Goal: Task Accomplishment & Management: Manage account settings

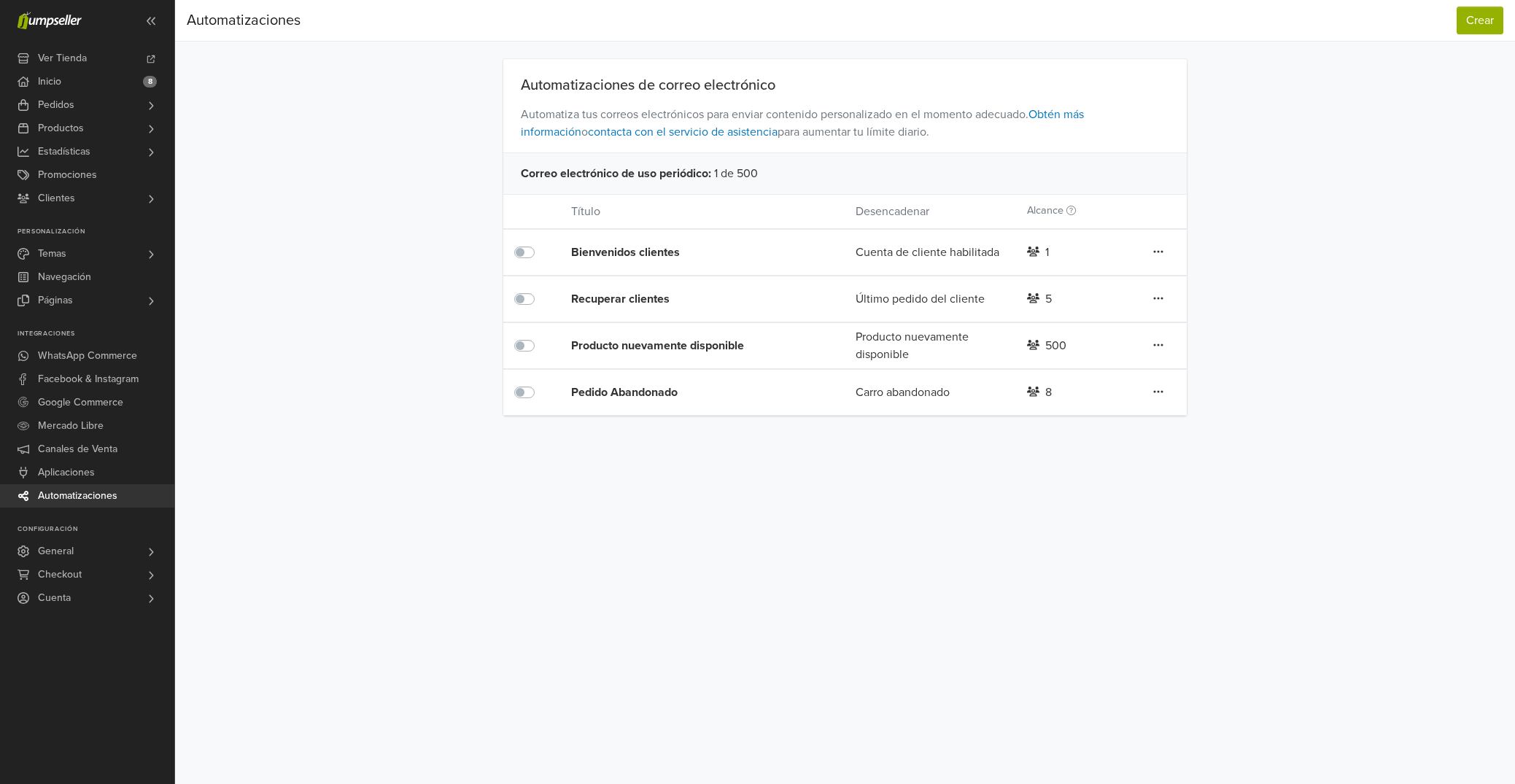
click at [624, 396] on div "Pedido Abandonado" at bounding box center [684, 392] width 227 height 18
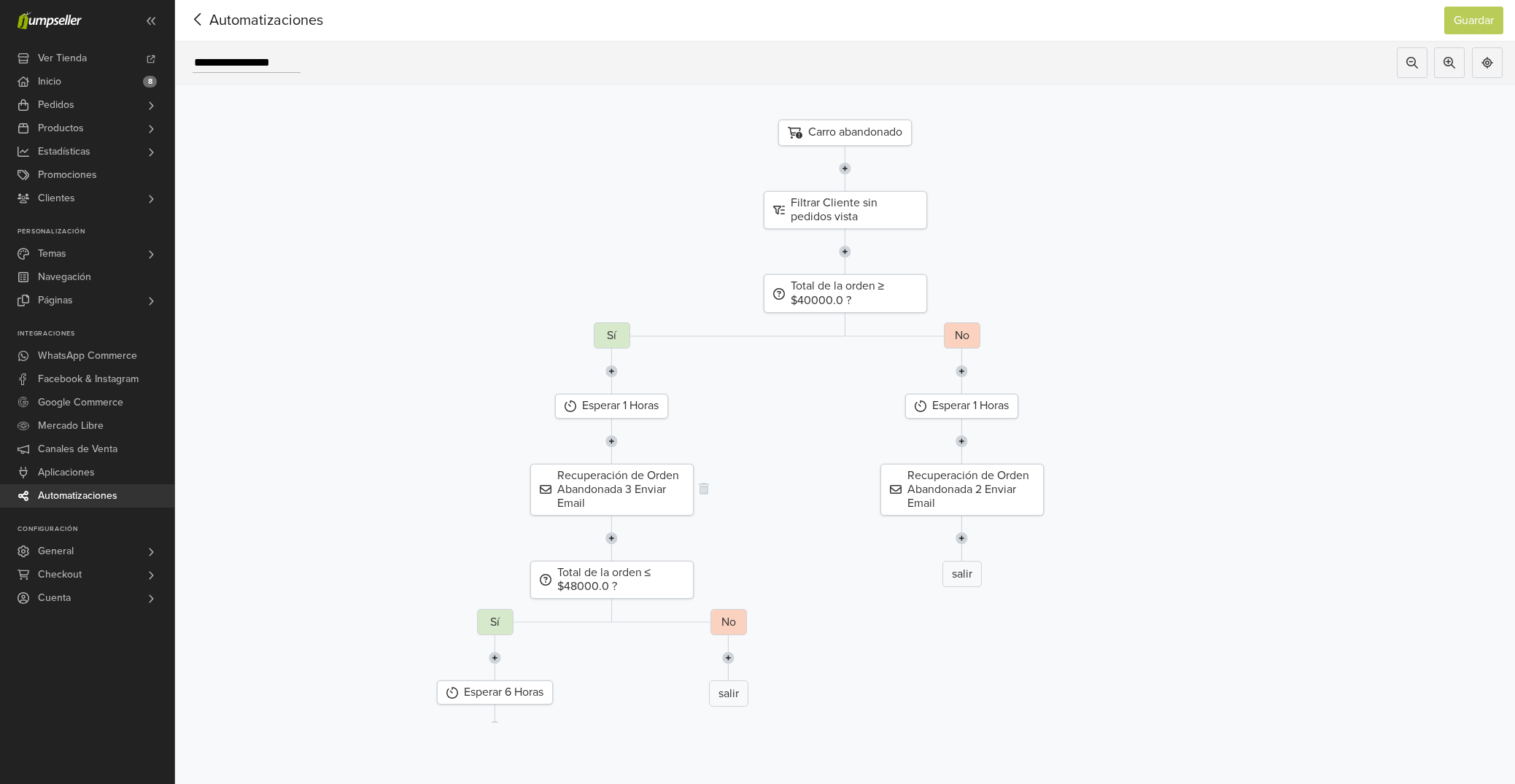
click at [651, 488] on div "Recuperación de Orden Abandonada 3 Enviar Email" at bounding box center [612, 490] width 163 height 52
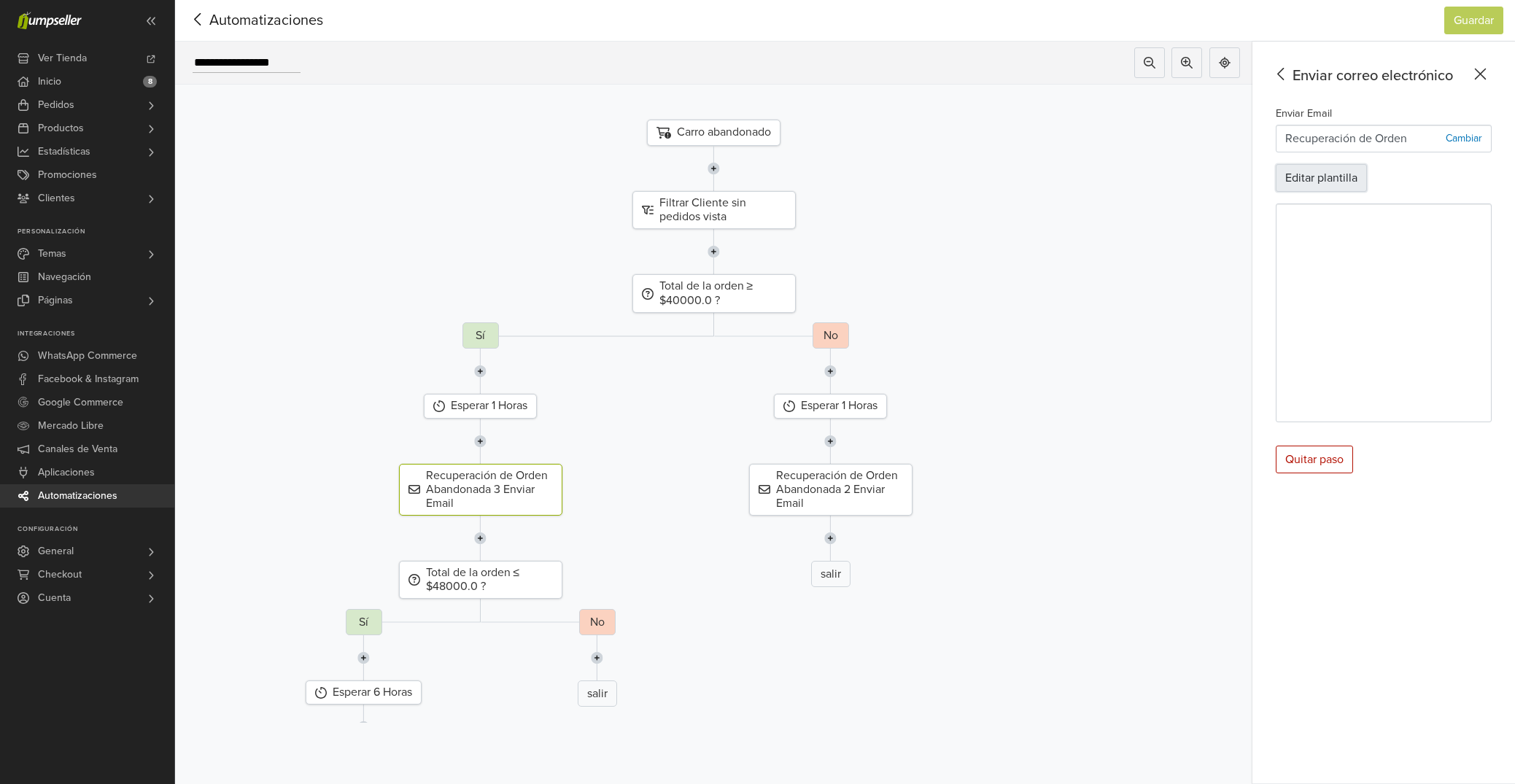
click at [1308, 188] on button "Editar plantilla" at bounding box center [1322, 178] width 91 height 28
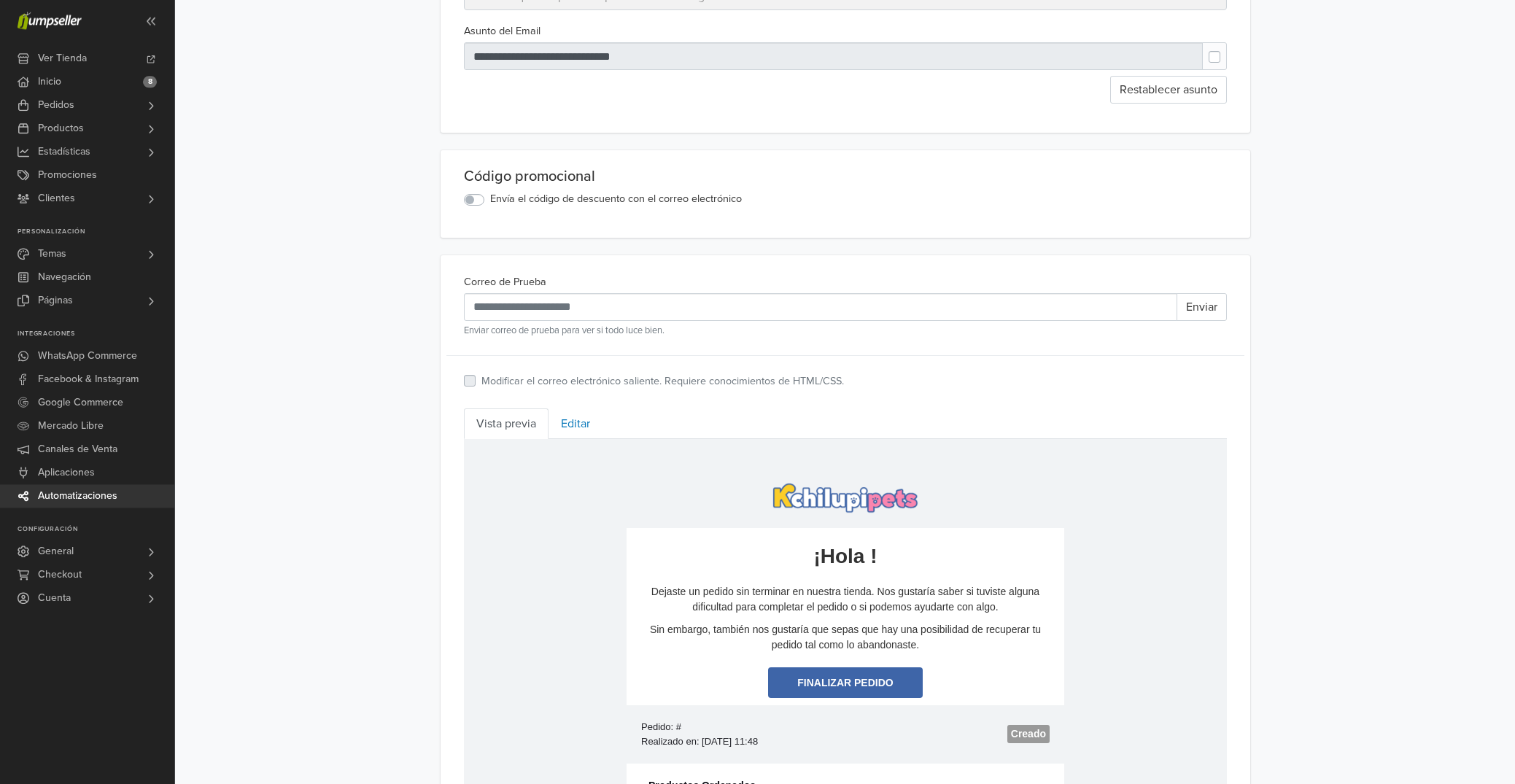
scroll to position [205, 0]
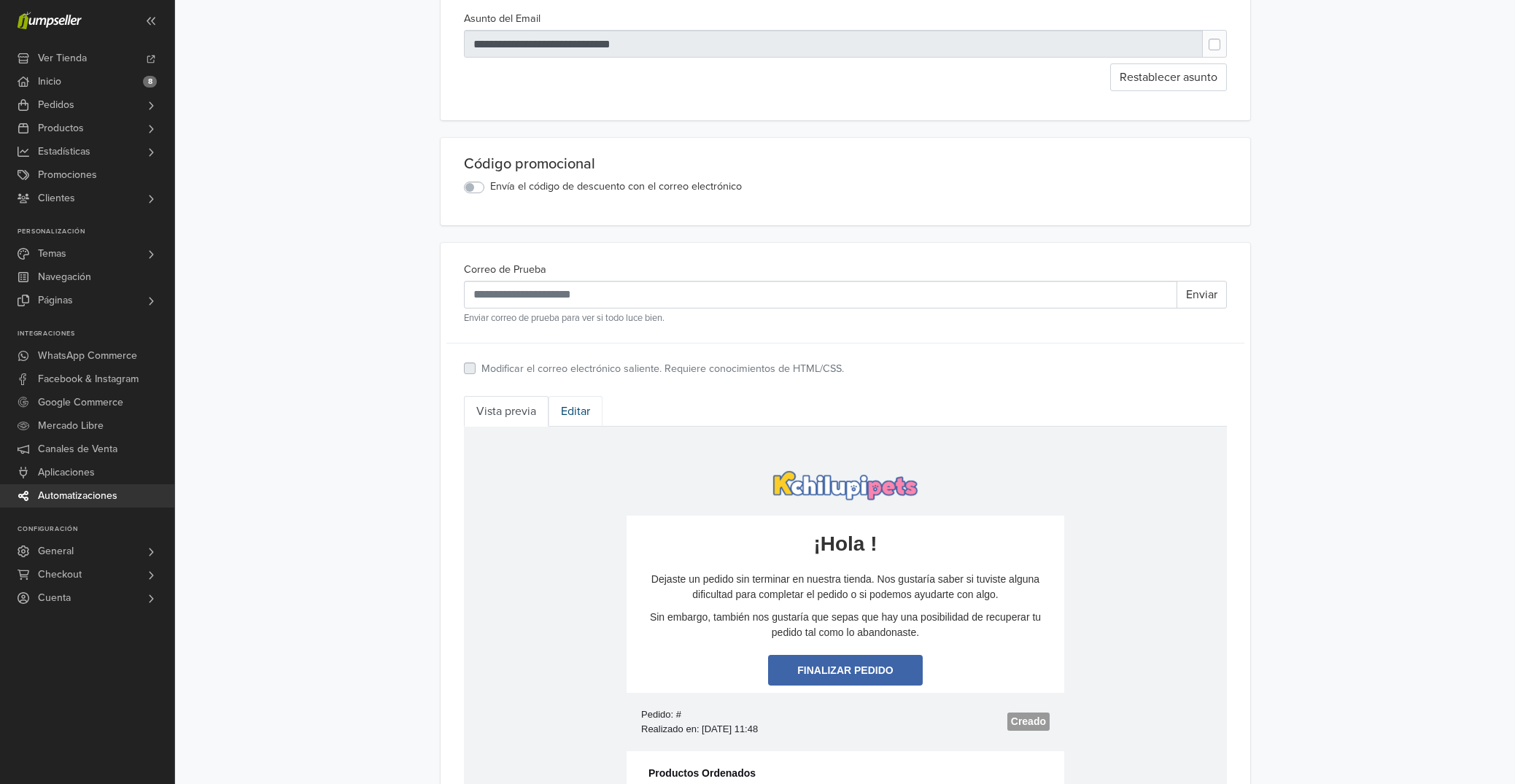
click at [574, 416] on link "Editar" at bounding box center [576, 411] width 54 height 31
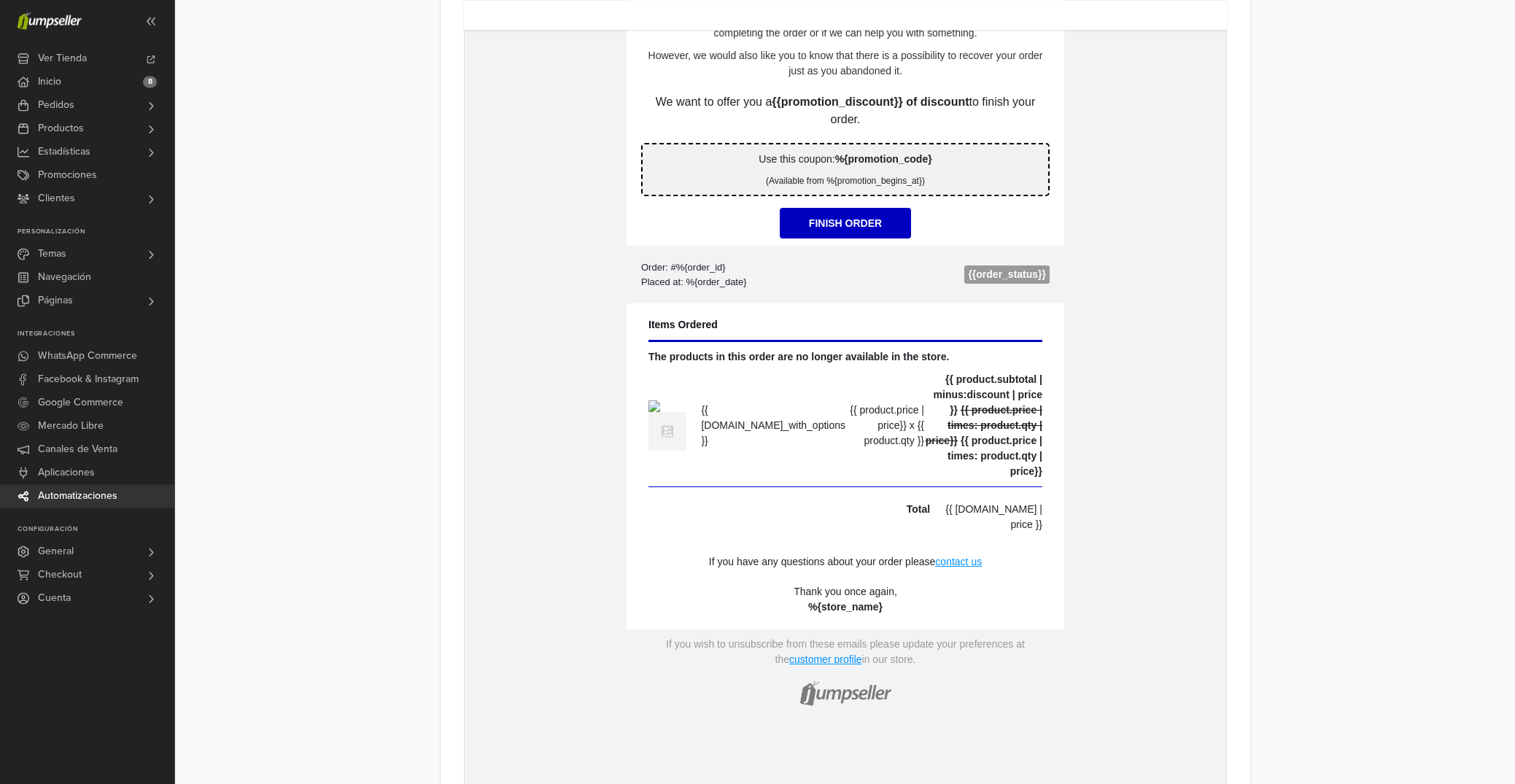
scroll to position [856, 0]
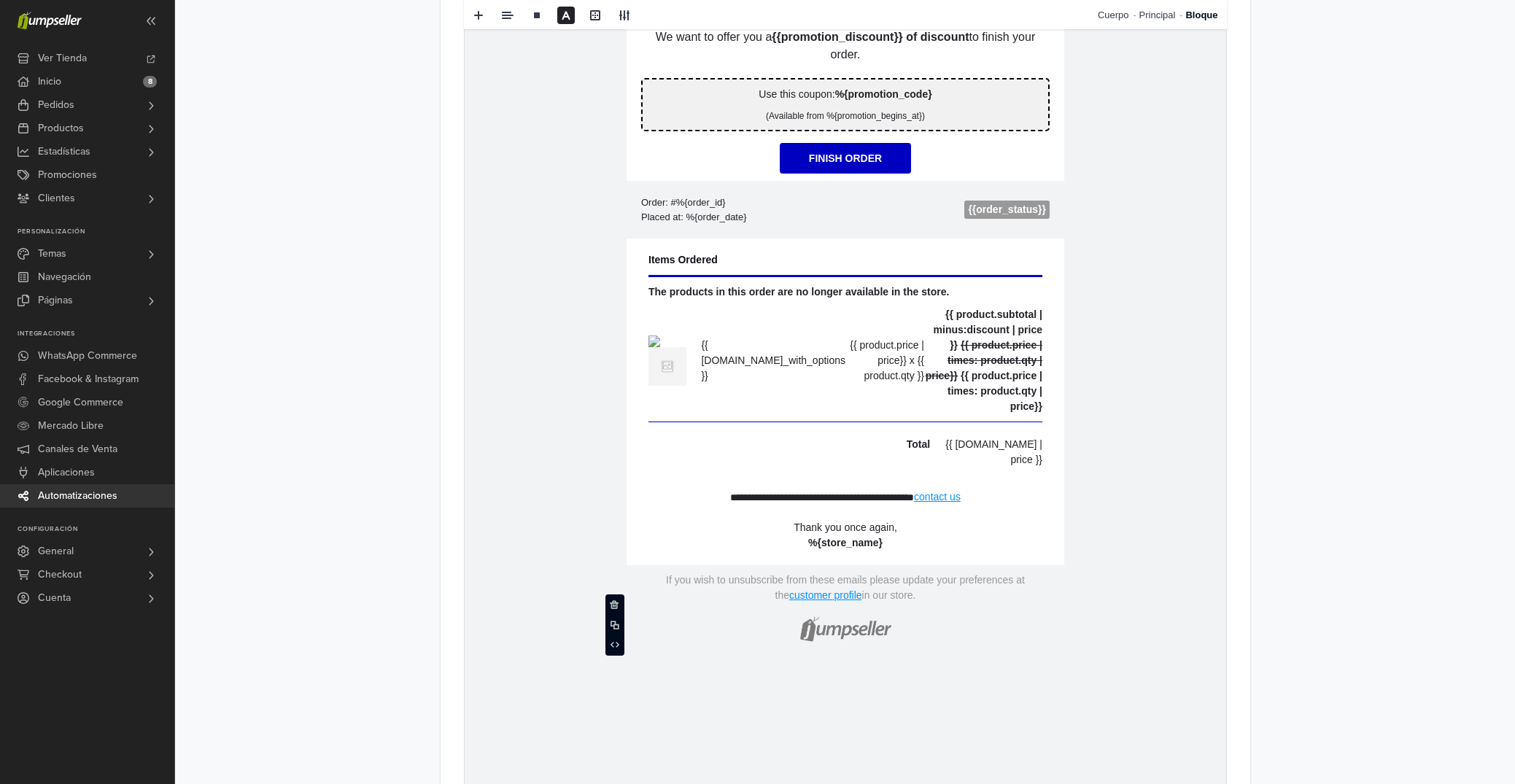
click at [986, 505] on td "**********" at bounding box center [845, 497] width 438 height 16
click at [913, 502] on p "**********" at bounding box center [821, 497] width 184 height 10
click at [960, 502] on link "contact us" at bounding box center [936, 496] width 47 height 12
click at [884, 502] on p "**********" at bounding box center [825, 497] width 184 height 10
click at [956, 502] on link "**********" at bounding box center [936, 497] width 38 height 10
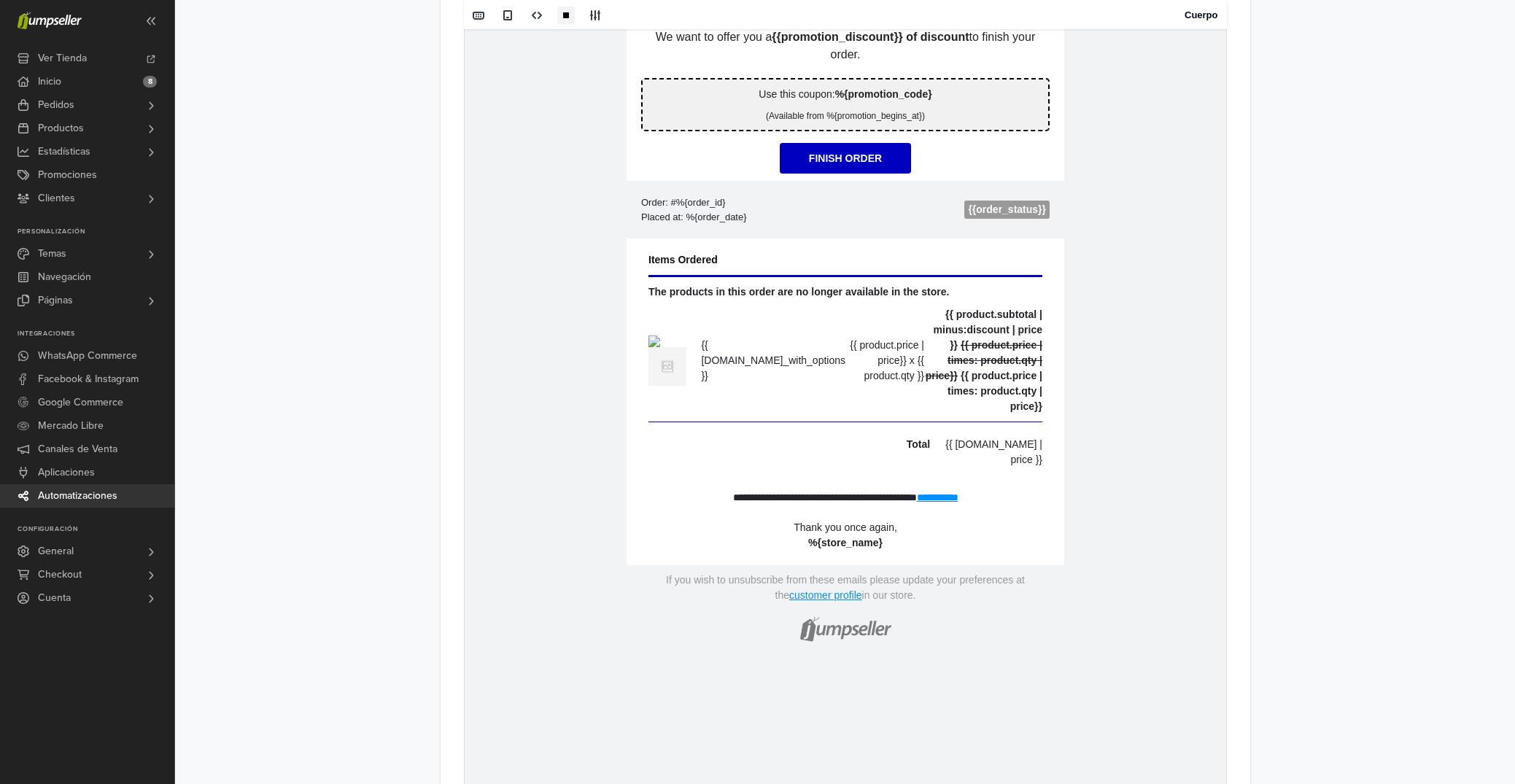
click at [1072, 601] on td "{% if store.logo == empty %} {{[DOMAIN_NAME]}} {% else %} {% endif %} hidden te…" at bounding box center [845, 253] width 761 height 896
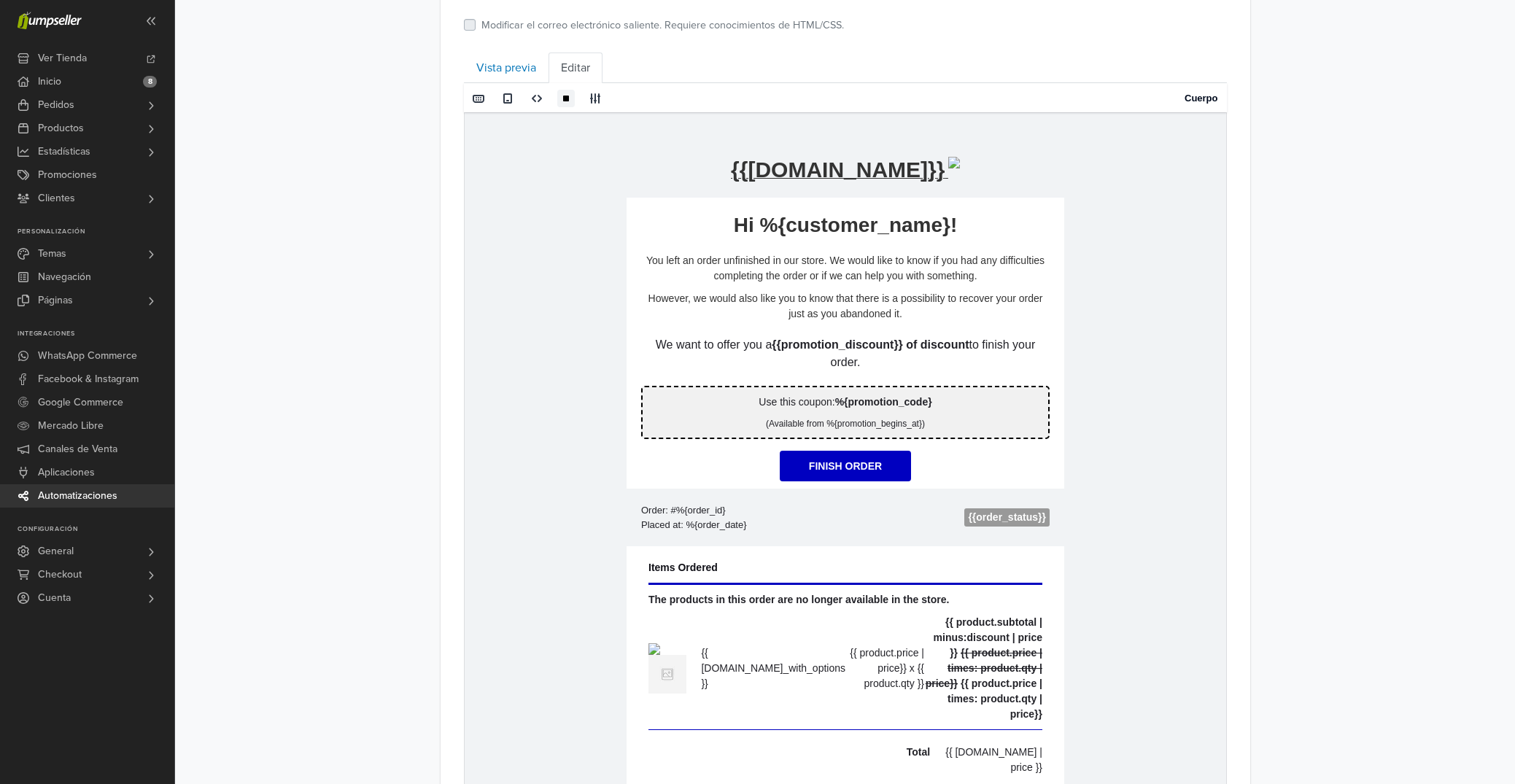
scroll to position [240, 0]
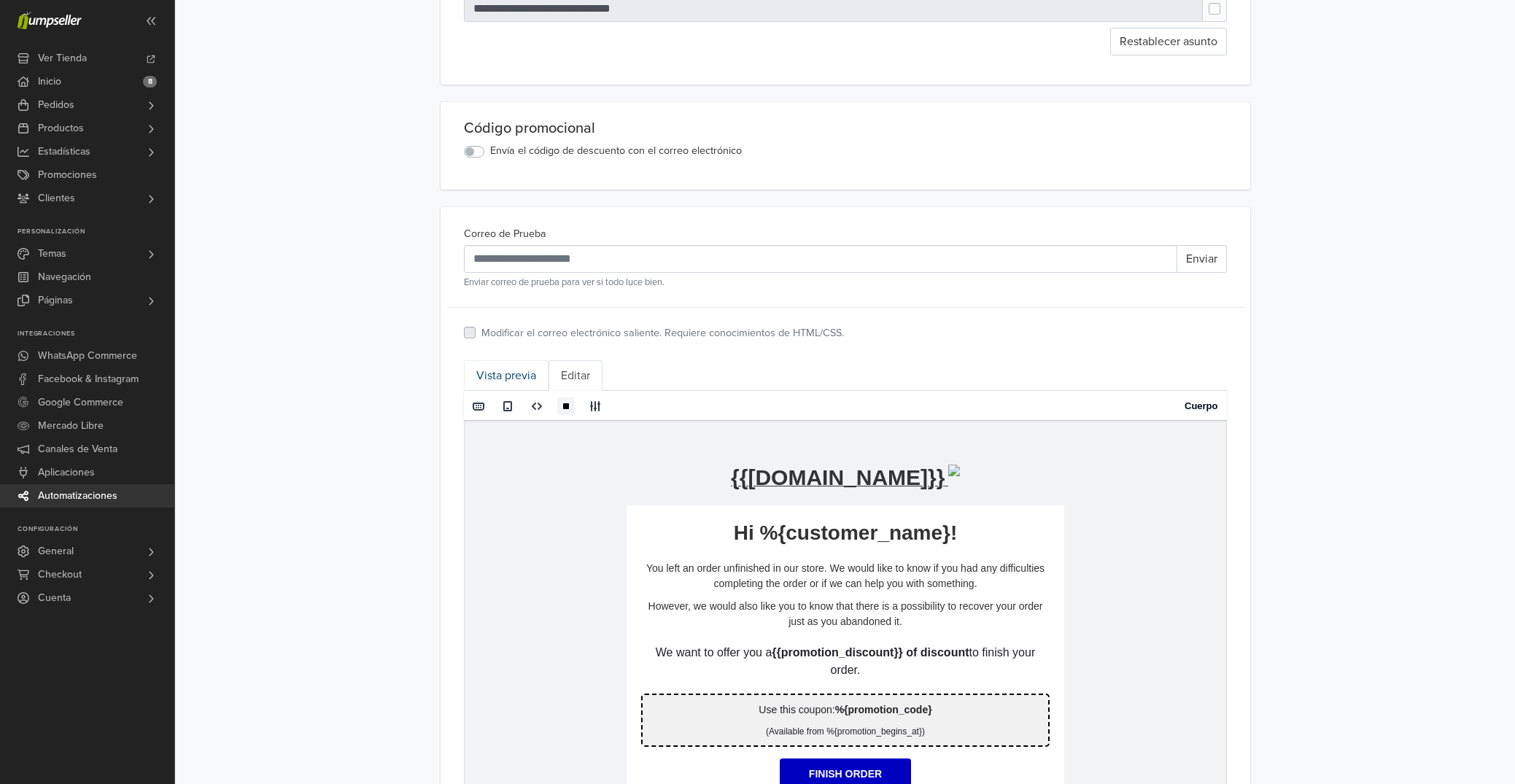
click at [514, 377] on link "Vista previa" at bounding box center [506, 376] width 85 height 31
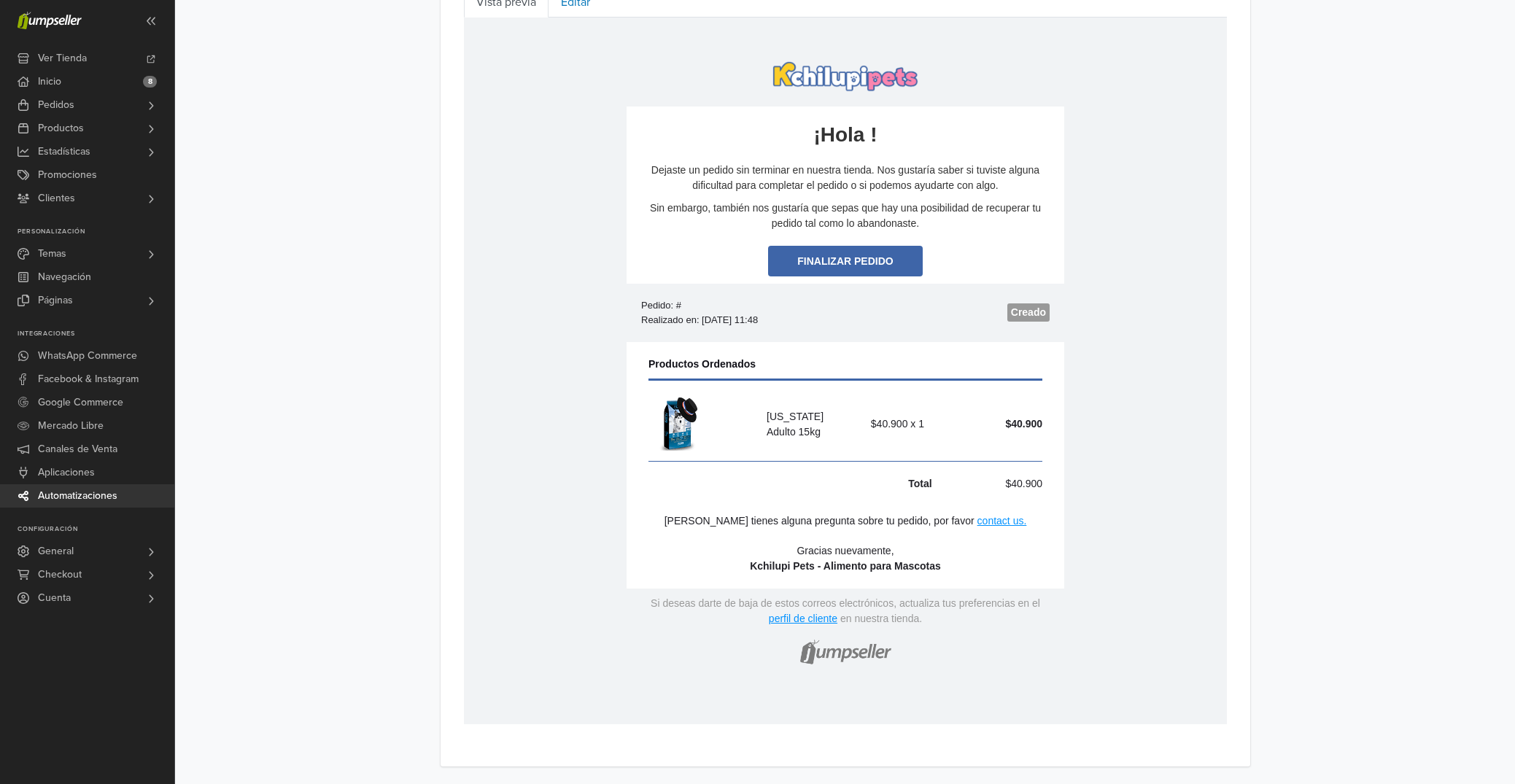
scroll to position [309, 0]
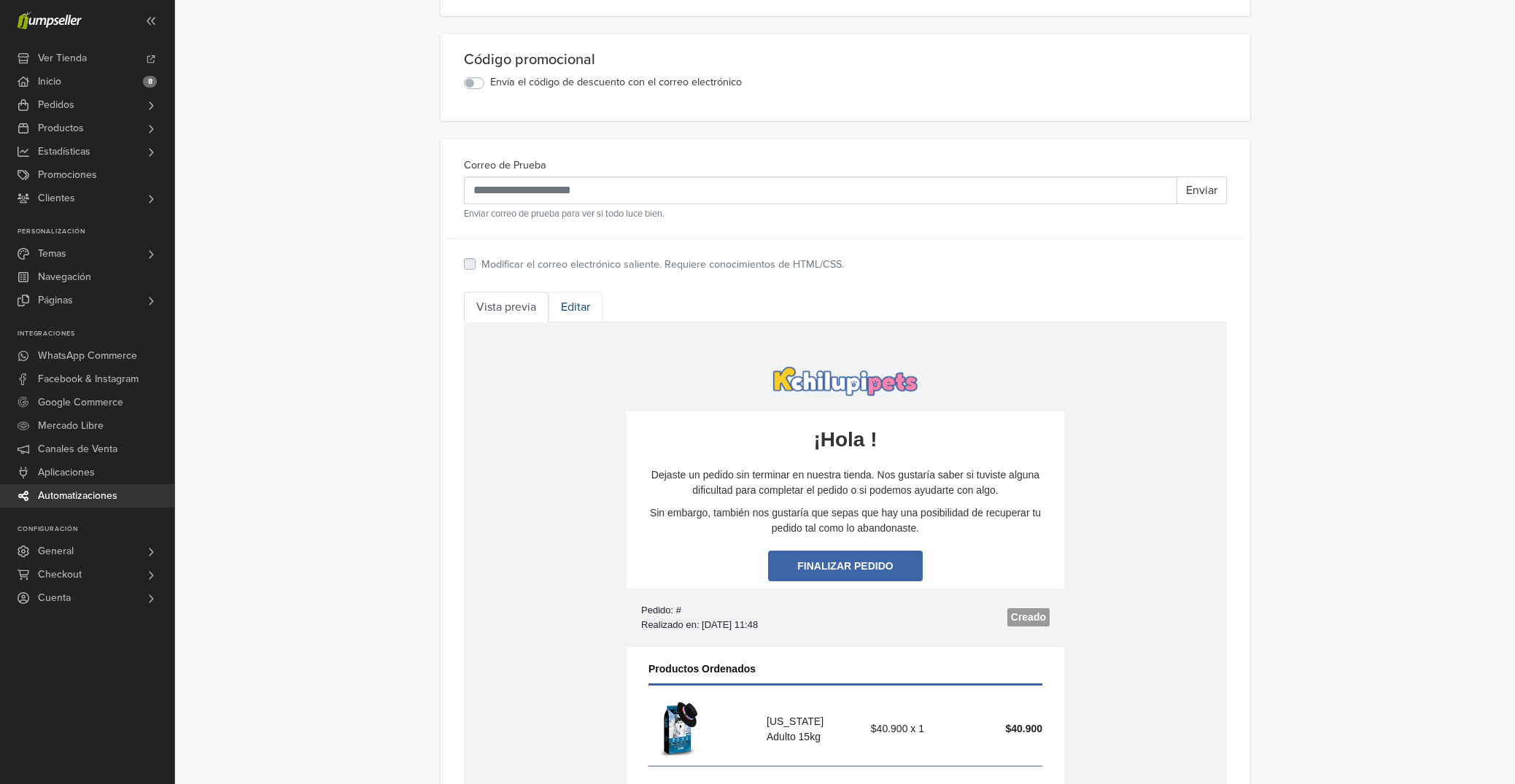
click at [590, 308] on link "Editar" at bounding box center [576, 307] width 54 height 31
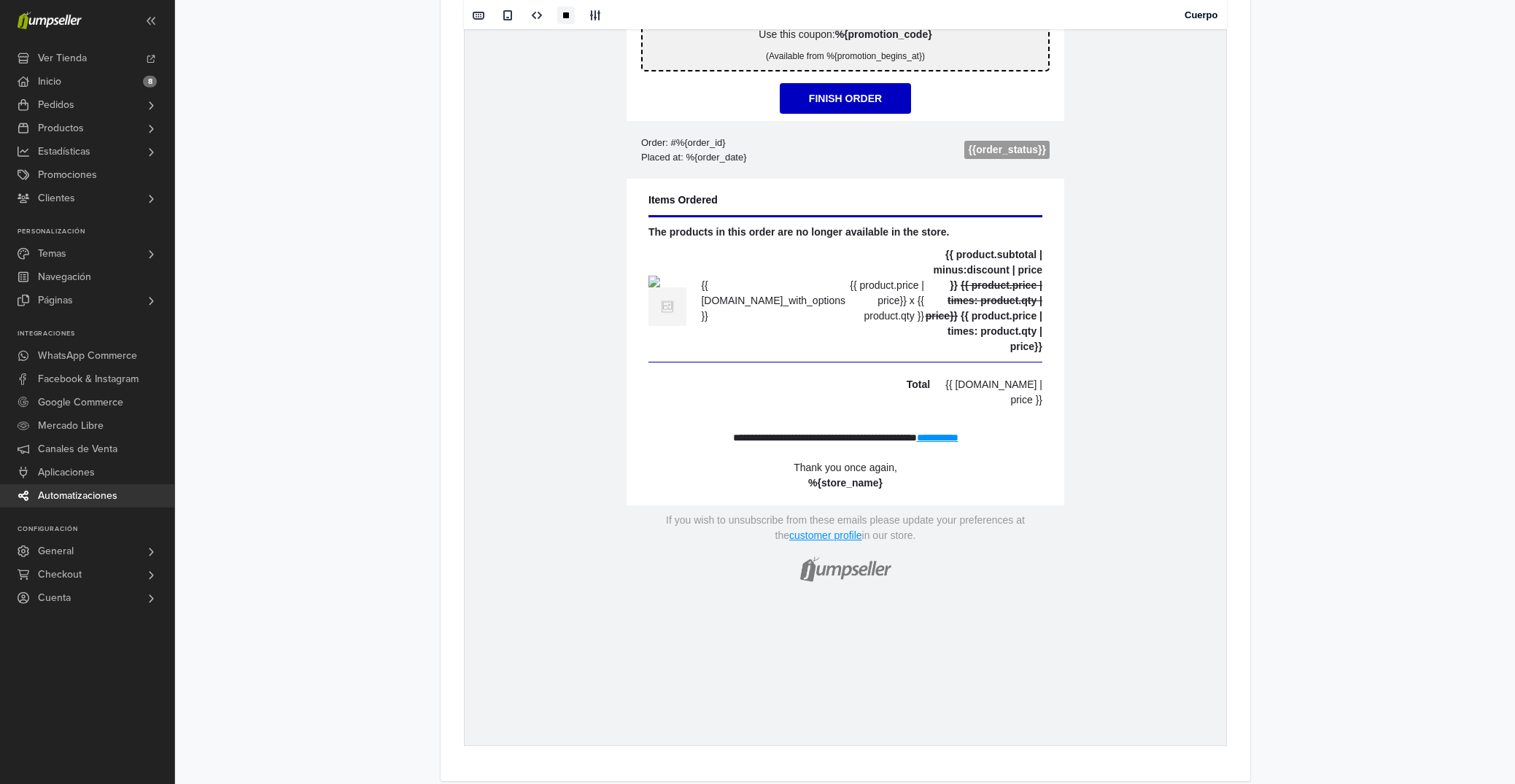
scroll to position [933, 0]
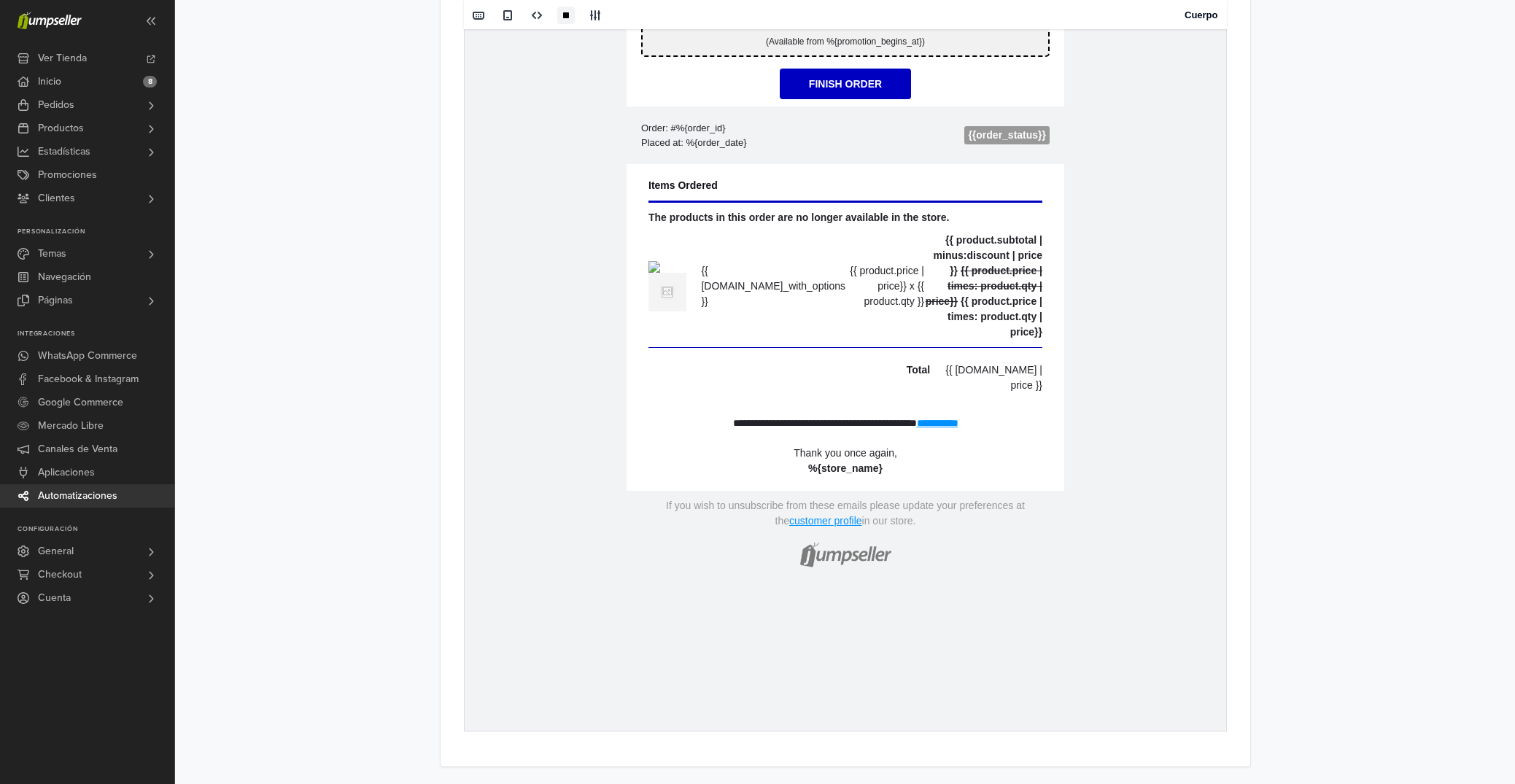
click at [958, 428] on link "**********" at bounding box center [937, 422] width 42 height 10
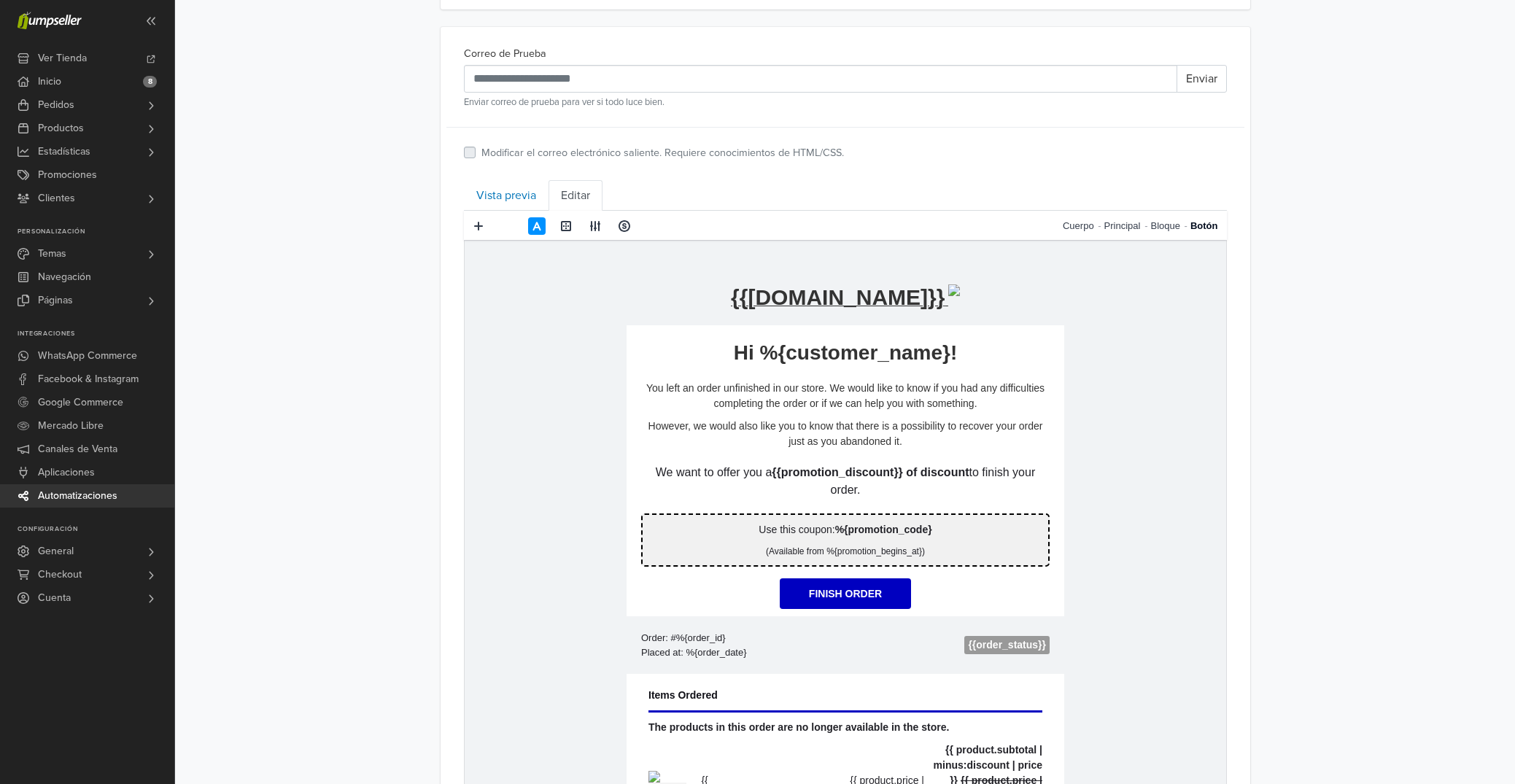
scroll to position [0, 0]
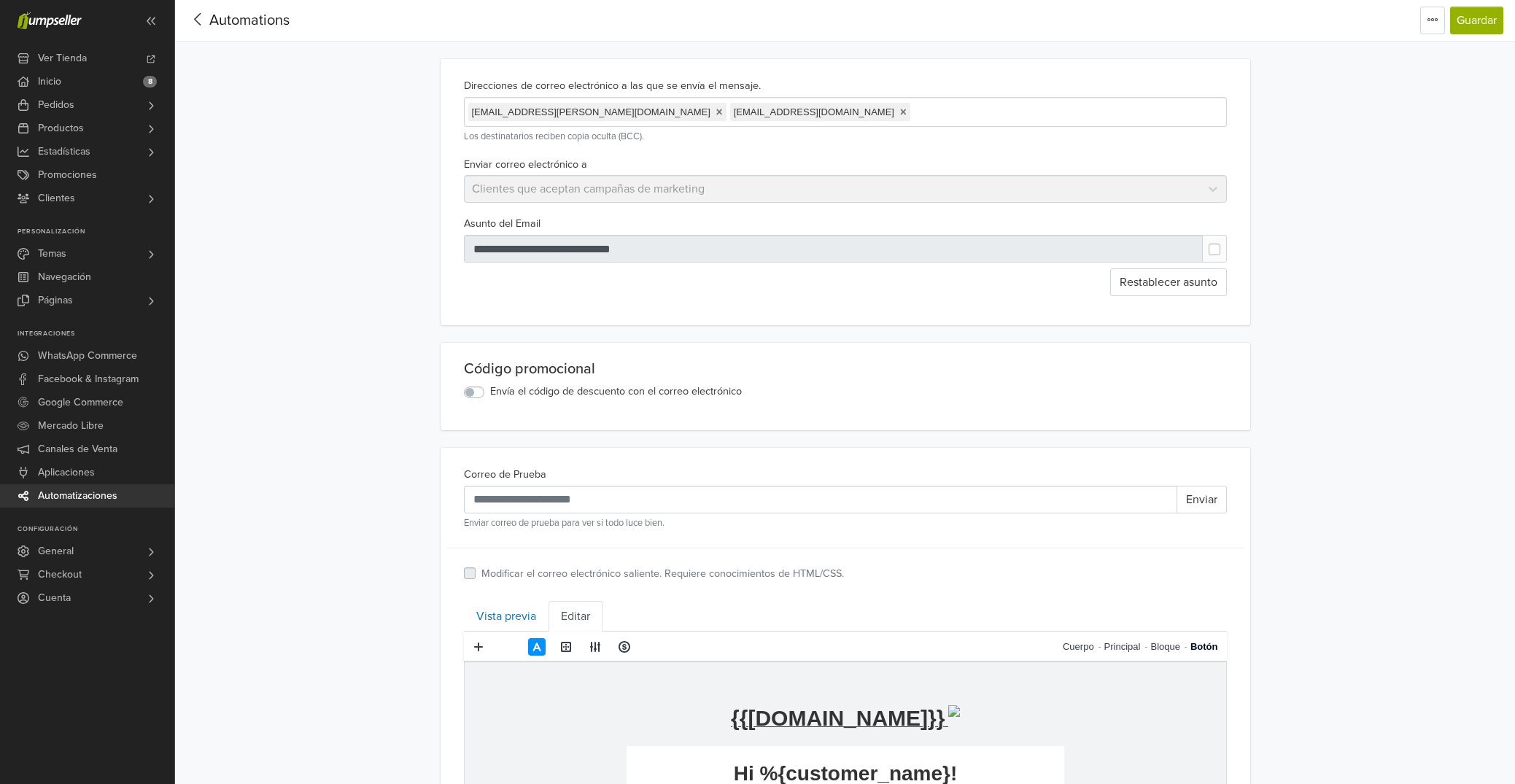
click at [200, 20] on icon at bounding box center [197, 19] width 22 height 18
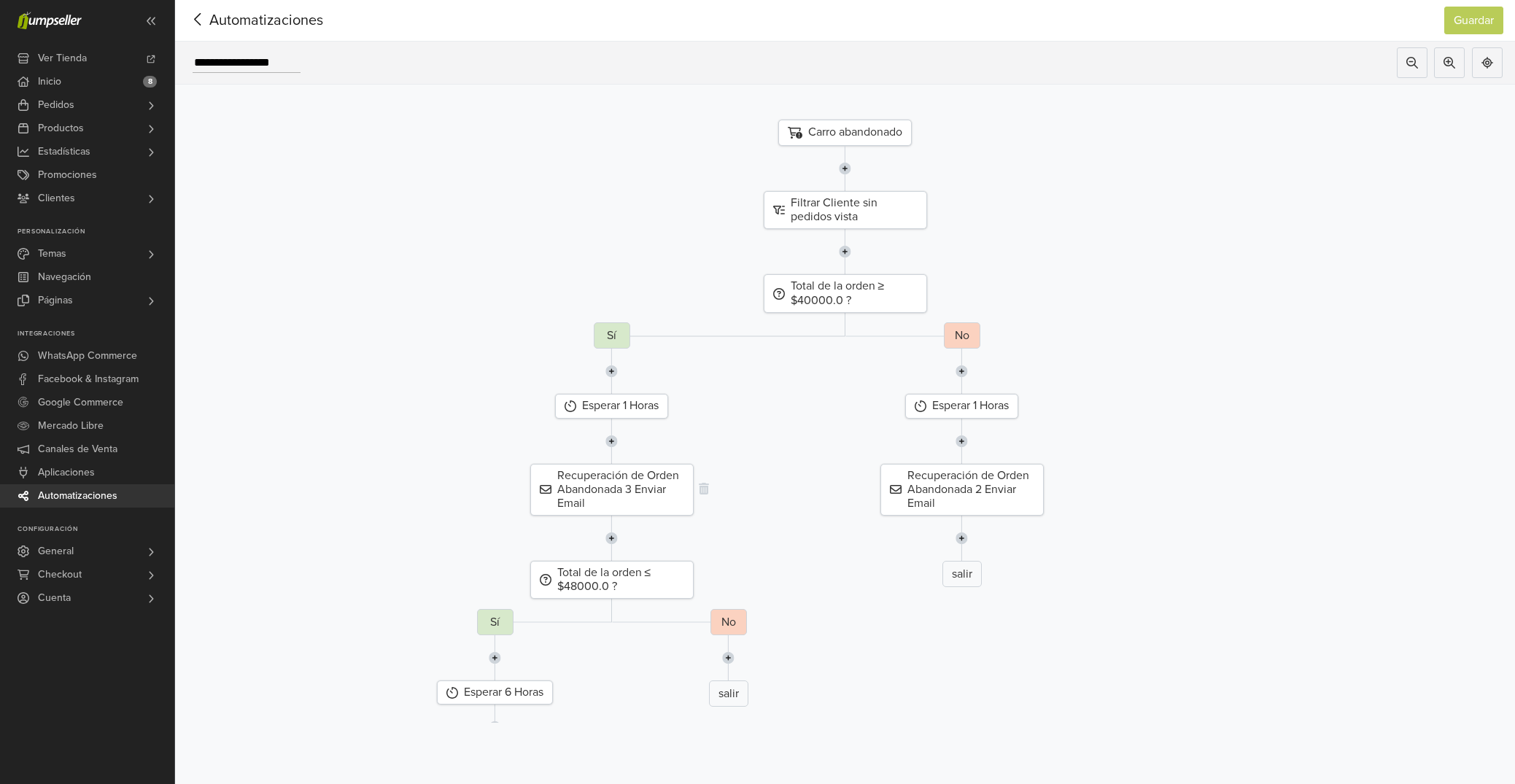
click at [656, 482] on div "Recuperación de Orden Abandonada 3 Enviar Email" at bounding box center [612, 490] width 163 height 52
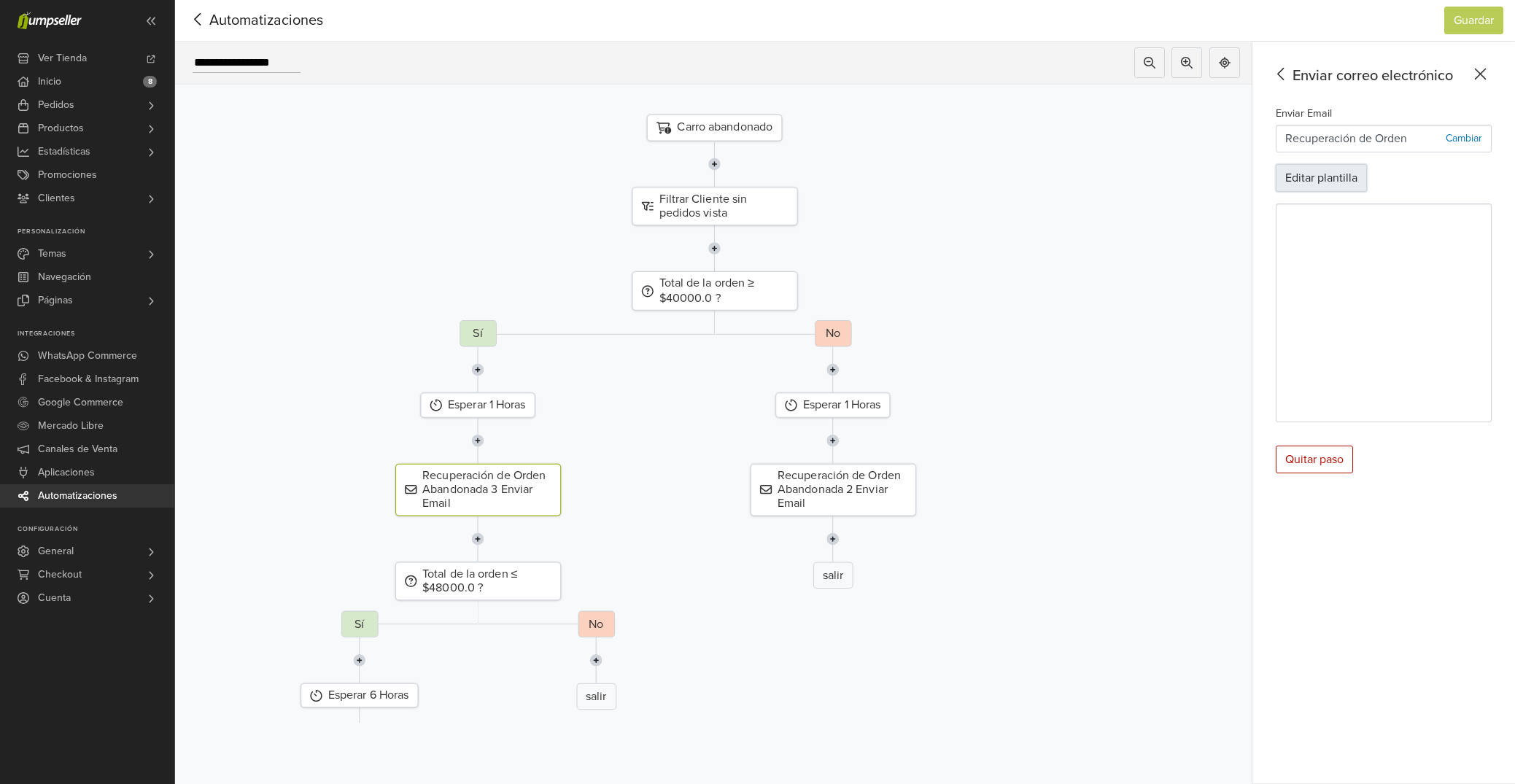
click at [1332, 173] on button "Editar plantilla" at bounding box center [1322, 178] width 91 height 28
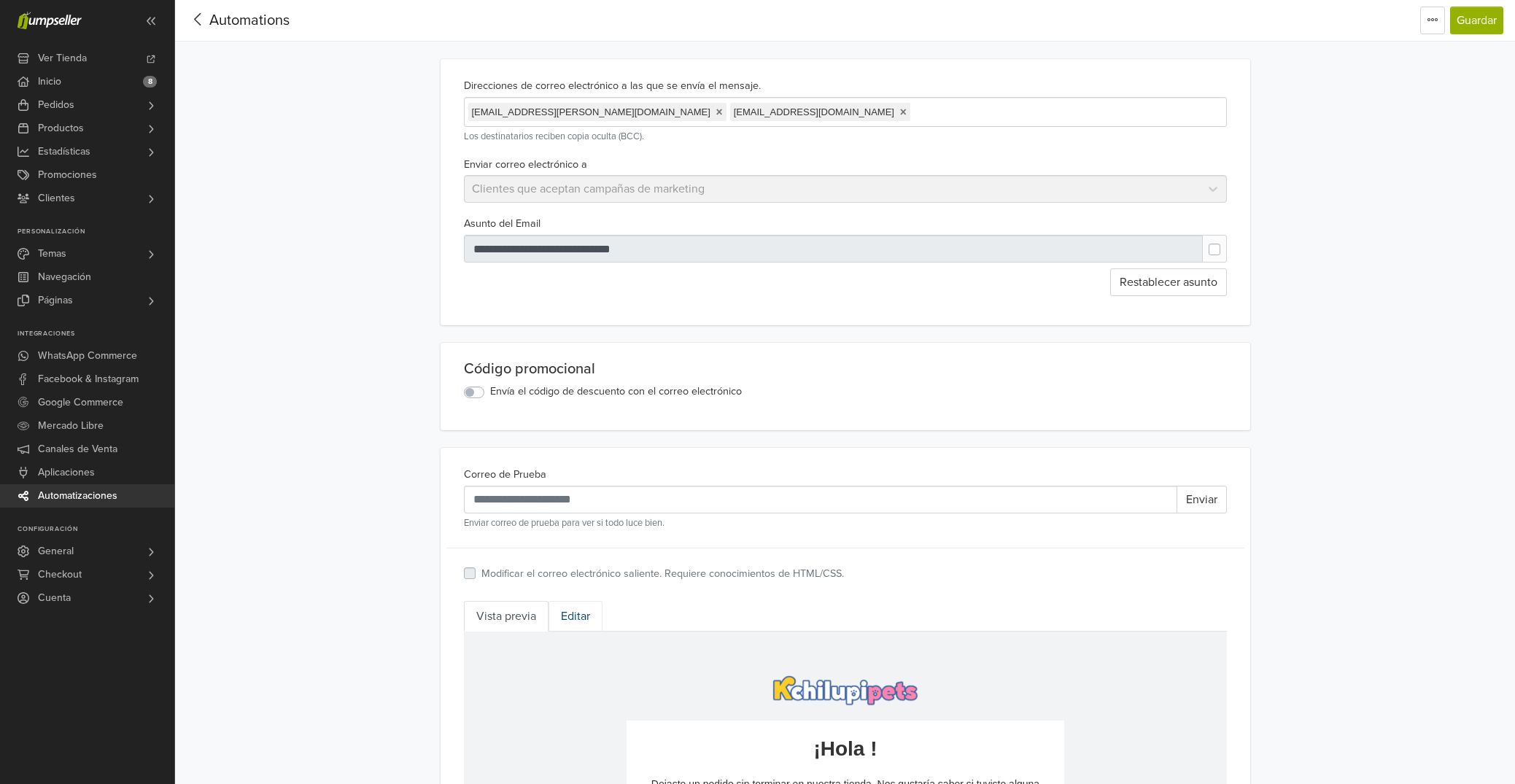
click at [567, 609] on link "Editar" at bounding box center [576, 616] width 54 height 31
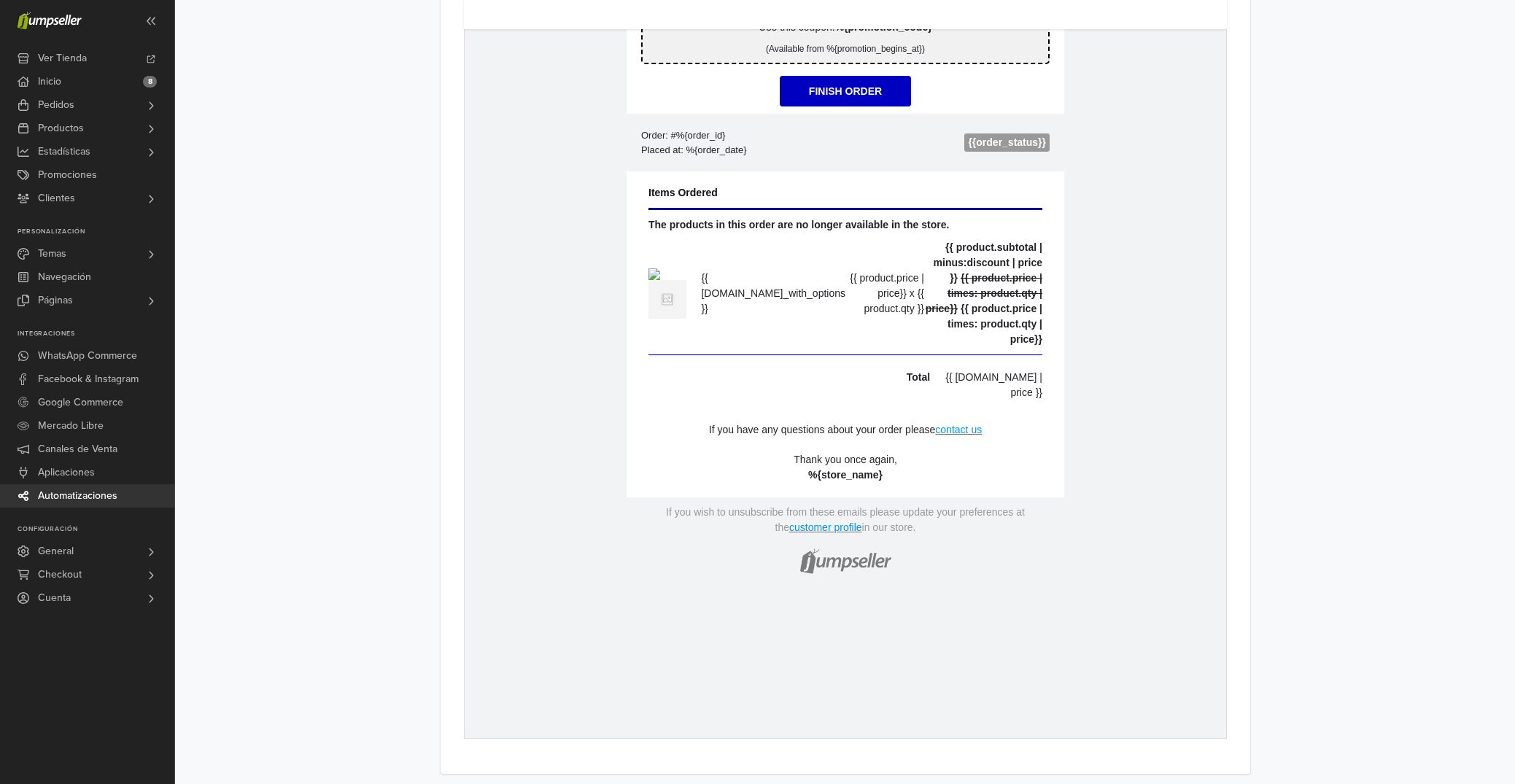
scroll to position [513, 0]
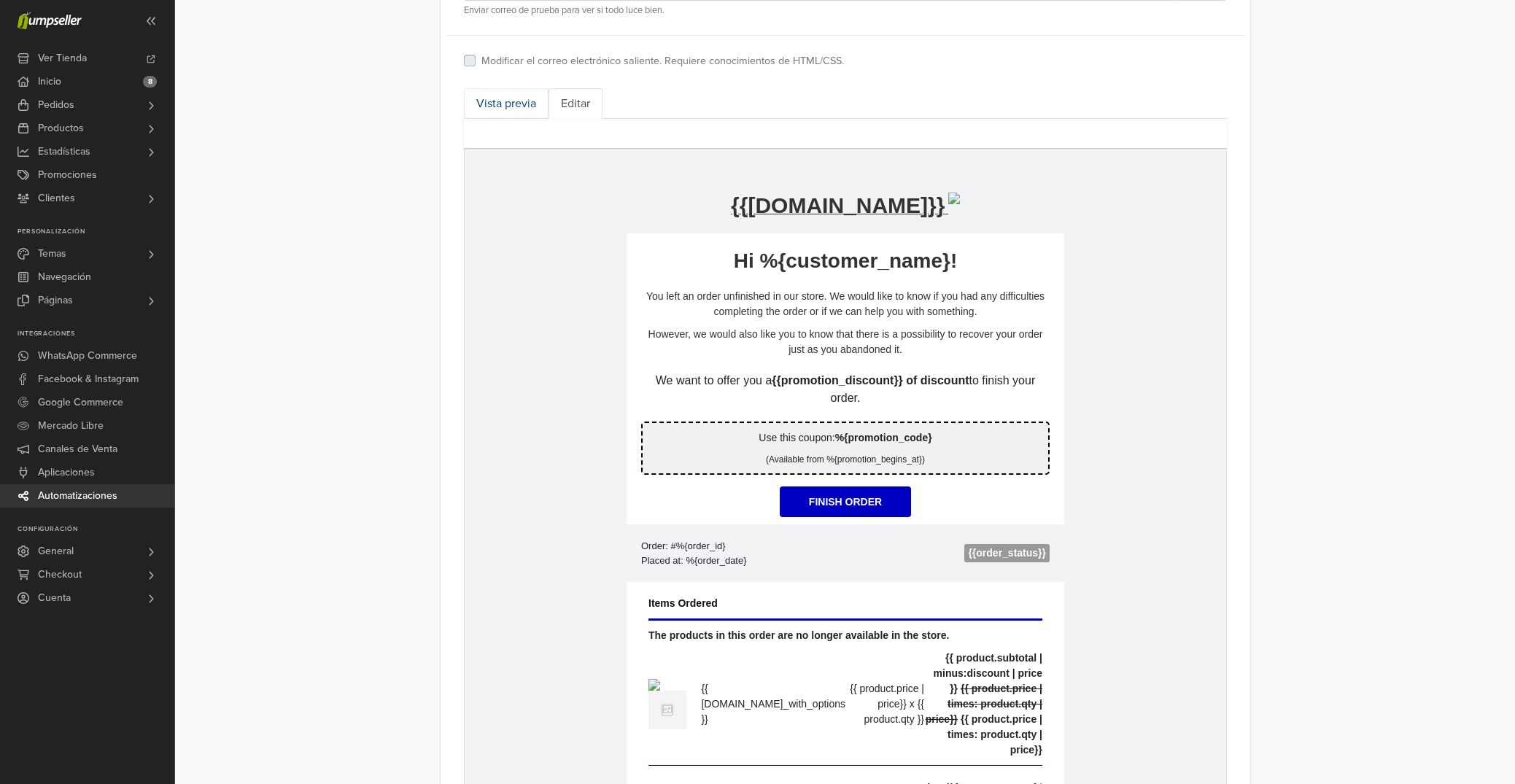
click at [512, 110] on link "Vista previa" at bounding box center [506, 104] width 85 height 31
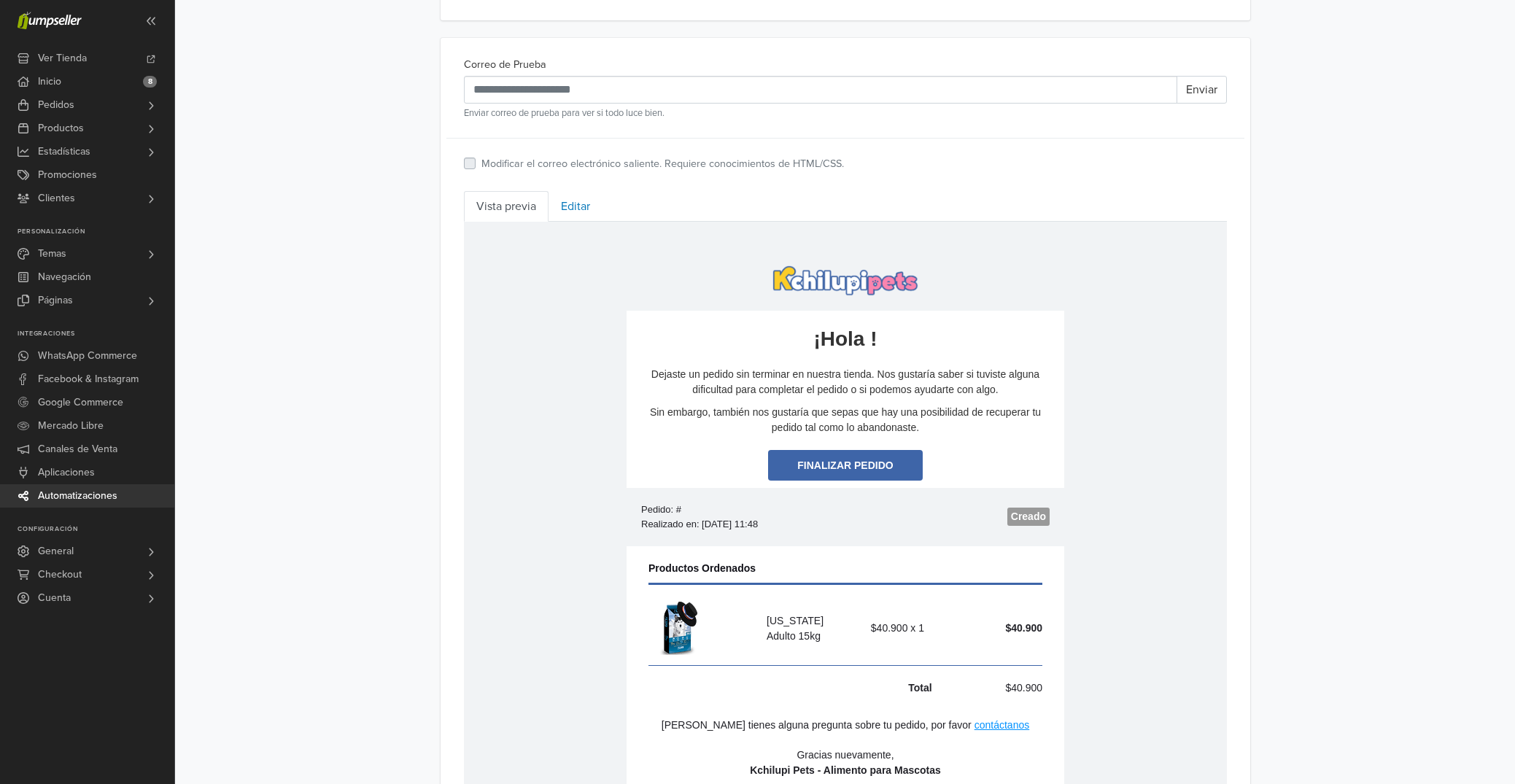
scroll to position [617, 0]
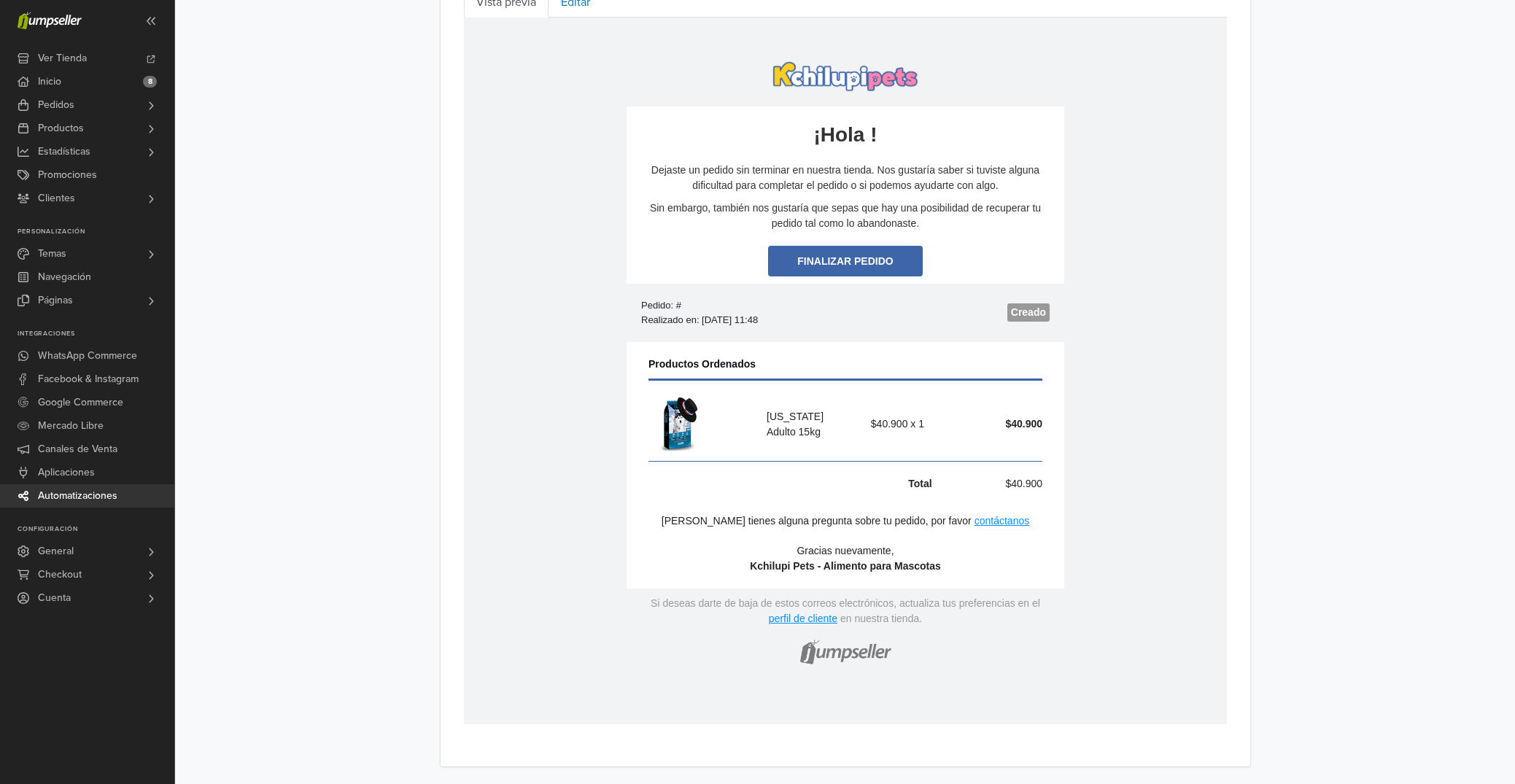
click at [758, 567] on strong "Kchilupi Pets - Alimento para Mascotas" at bounding box center [845, 565] width 191 height 12
drag, startPoint x: 813, startPoint y: 567, endPoint x: 749, endPoint y: 567, distance: 64.0
click at [749, 567] on p "Gracias nuevamente, Kchilupi Pets - Alimento para Mascotas" at bounding box center [845, 558] width 408 height 31
copy strong "Kchilupi Pets"
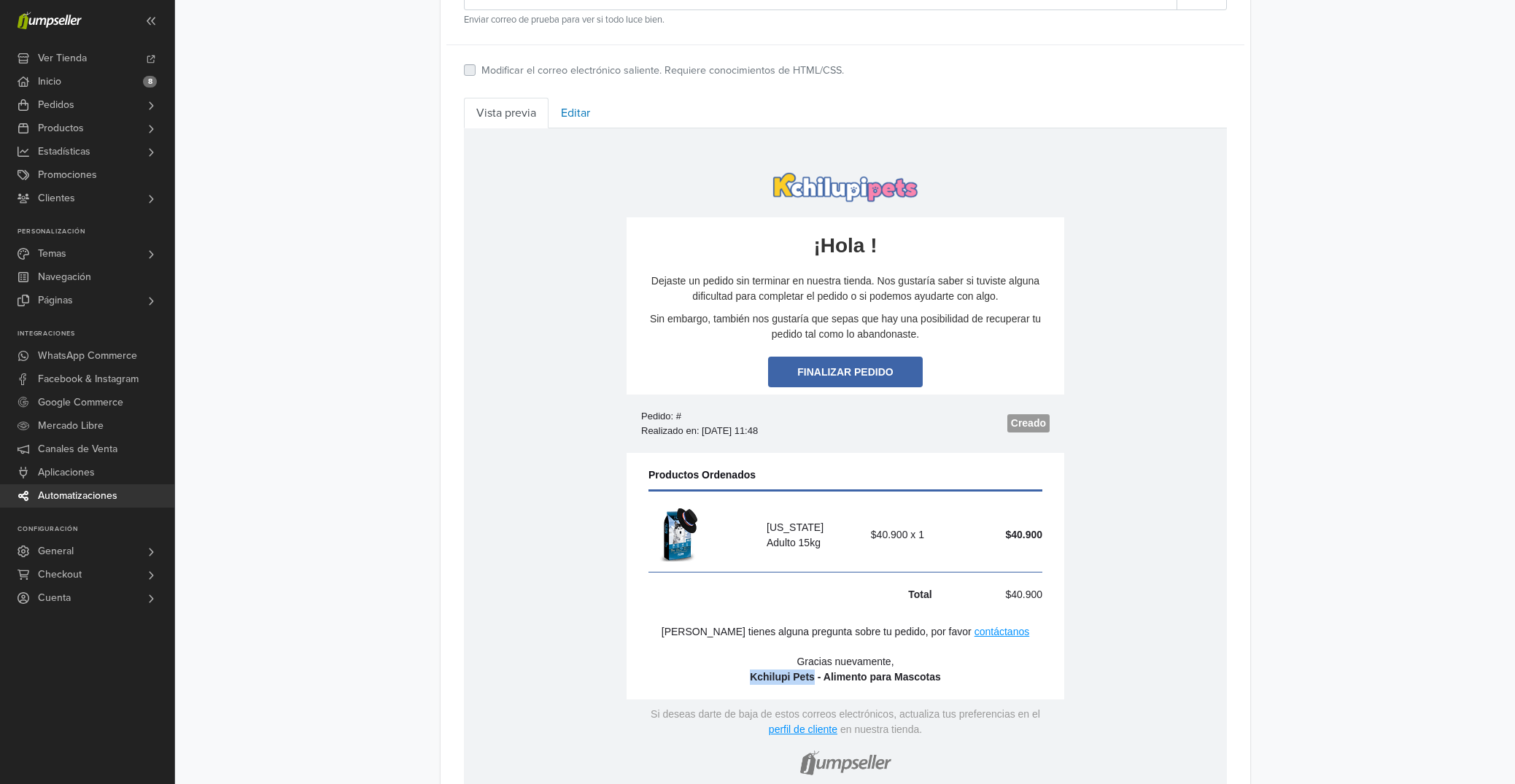
scroll to position [412, 0]
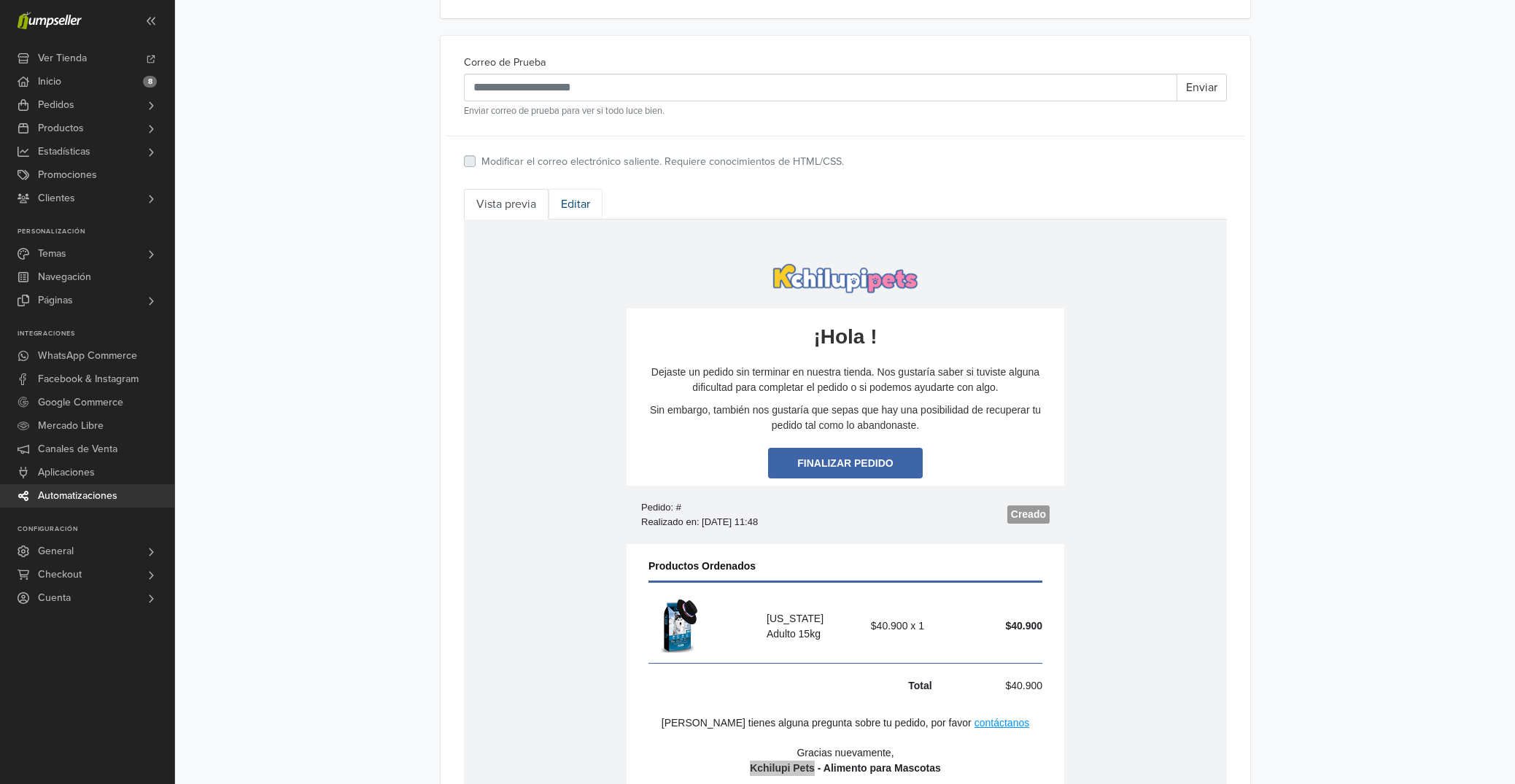
click at [557, 203] on link "Editar" at bounding box center [576, 204] width 54 height 31
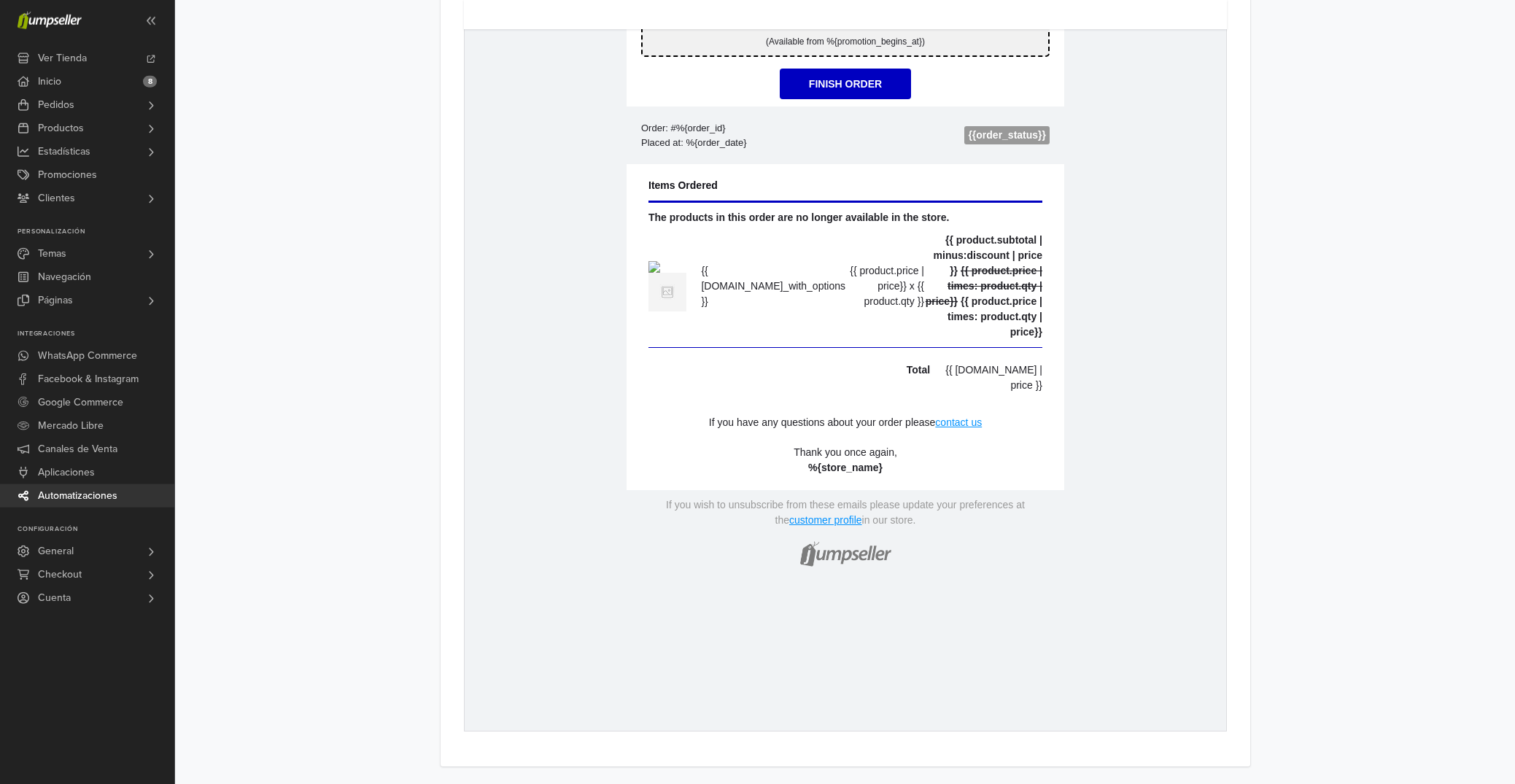
scroll to position [933, 0]
click at [862, 473] on strong "%{store_name}" at bounding box center [845, 467] width 75 height 12
drag, startPoint x: 884, startPoint y: 571, endPoint x: 810, endPoint y: 569, distance: 74.0
click at [810, 475] on p "**********" at bounding box center [845, 461] width 408 height 31
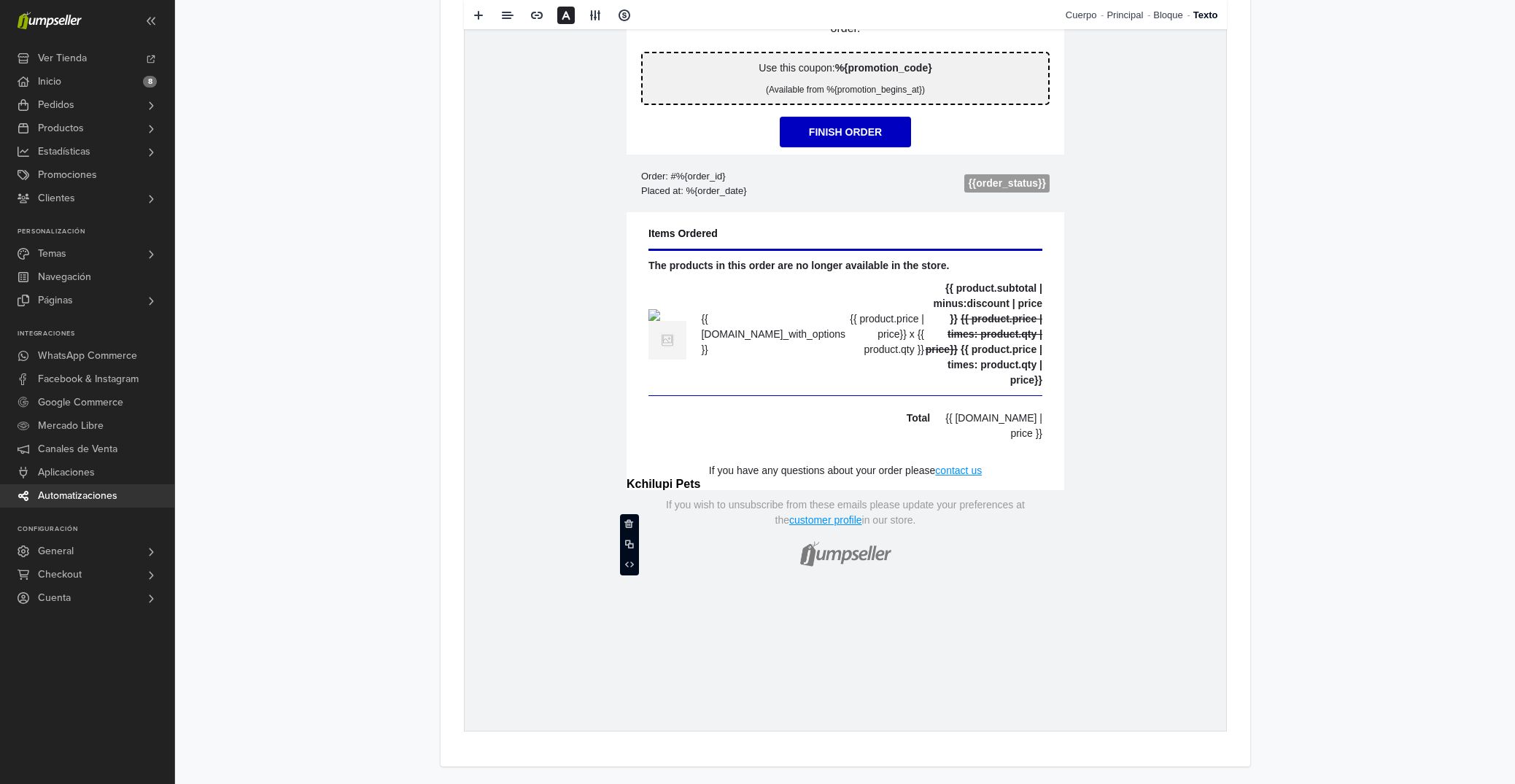
scroll to position [849, 0]
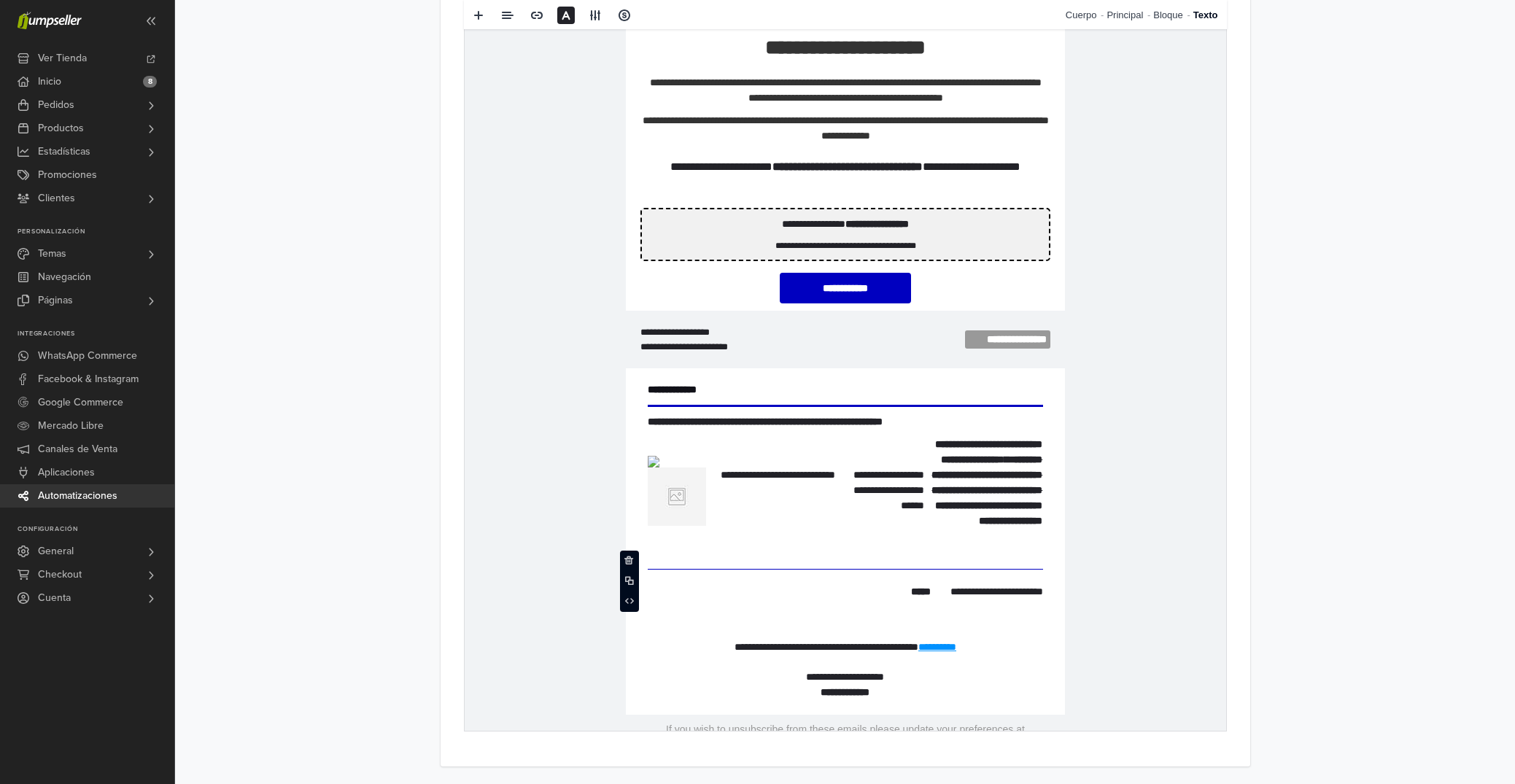
click at [869, 696] on strong "**********" at bounding box center [844, 692] width 49 height 10
click at [820, 692] on strong "**********" at bounding box center [844, 692] width 49 height 10
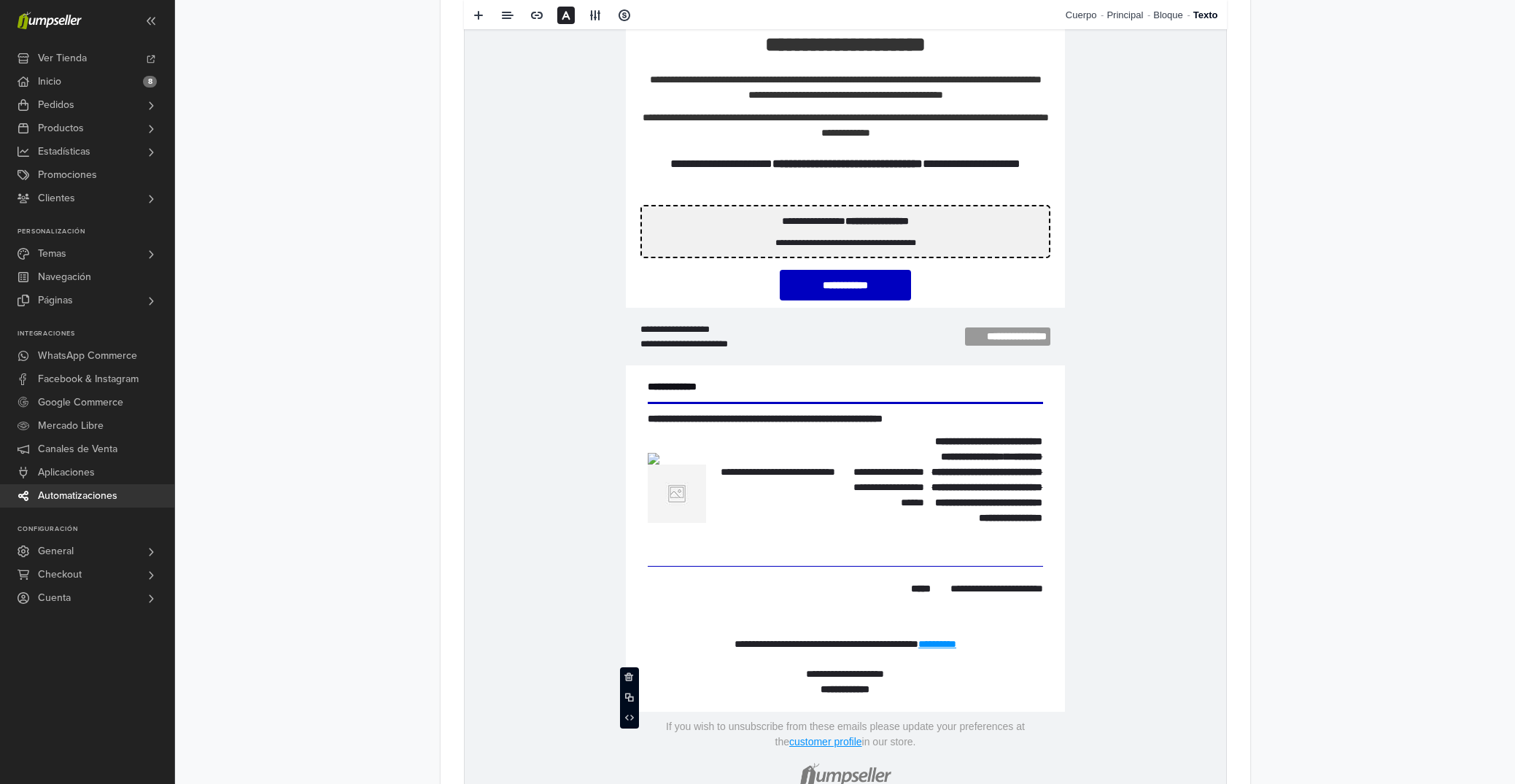
click at [1218, 525] on td "**********" at bounding box center [845, 330] width 761 height 1035
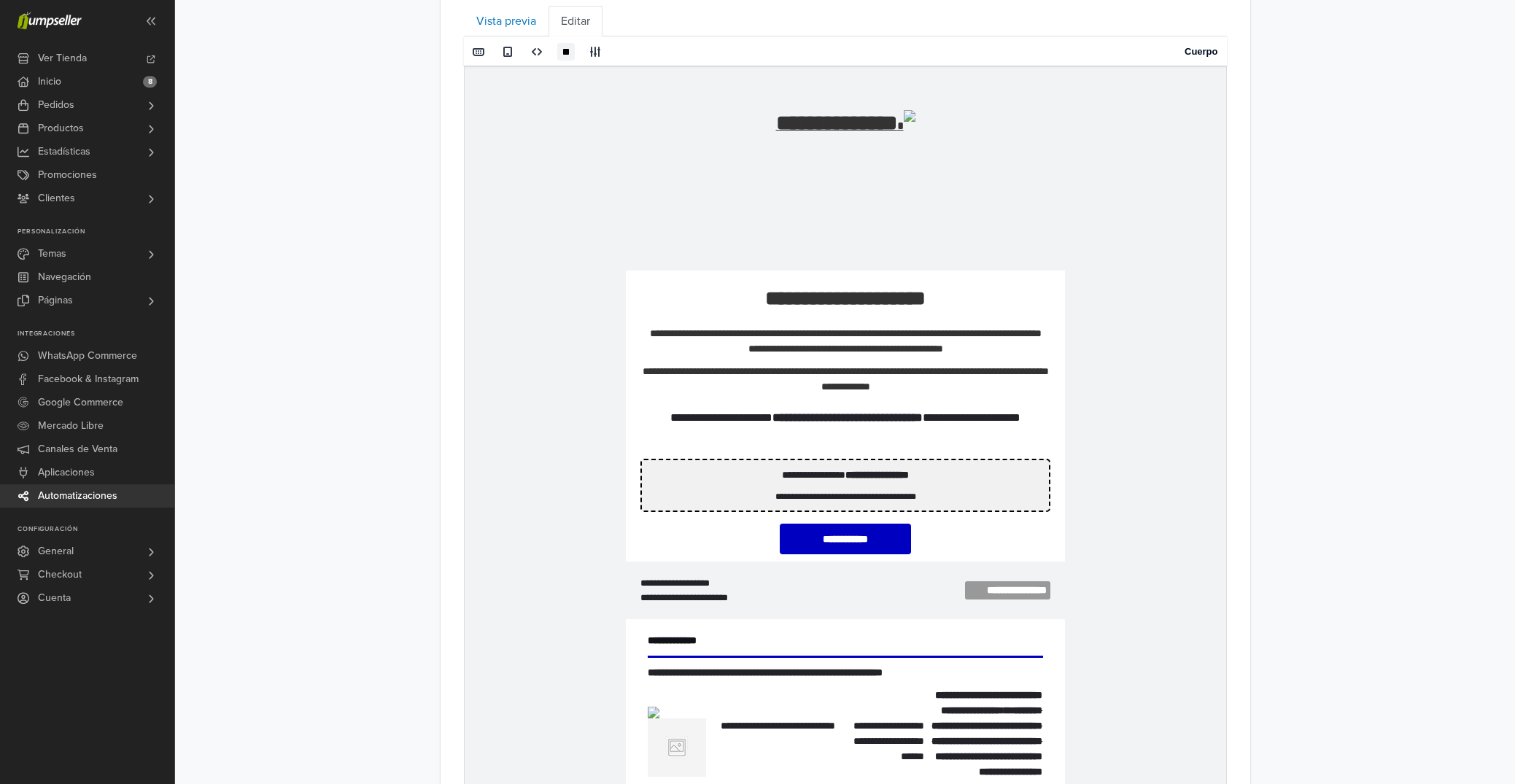
scroll to position [541, 0]
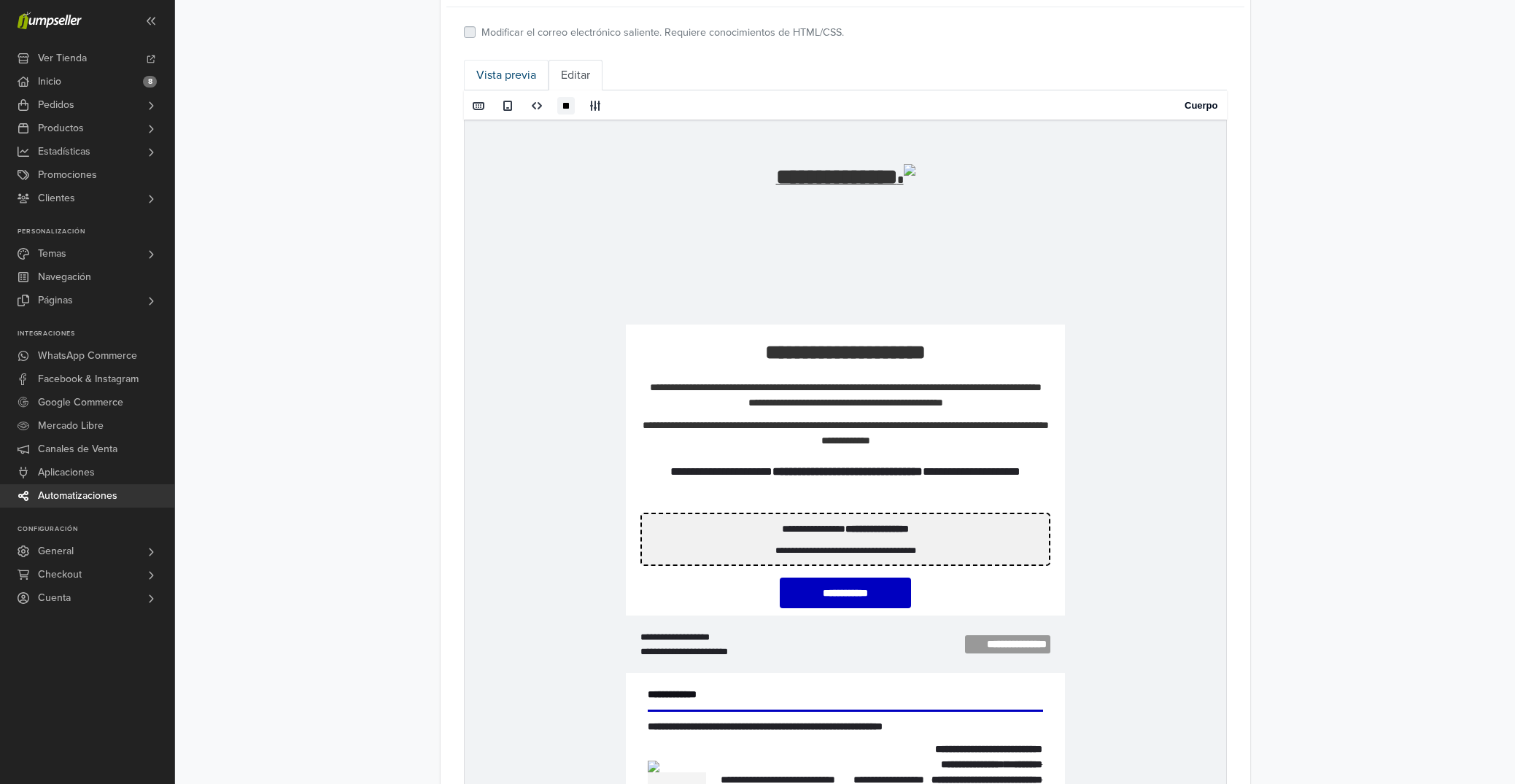
click at [510, 85] on link "Vista previa" at bounding box center [506, 75] width 85 height 31
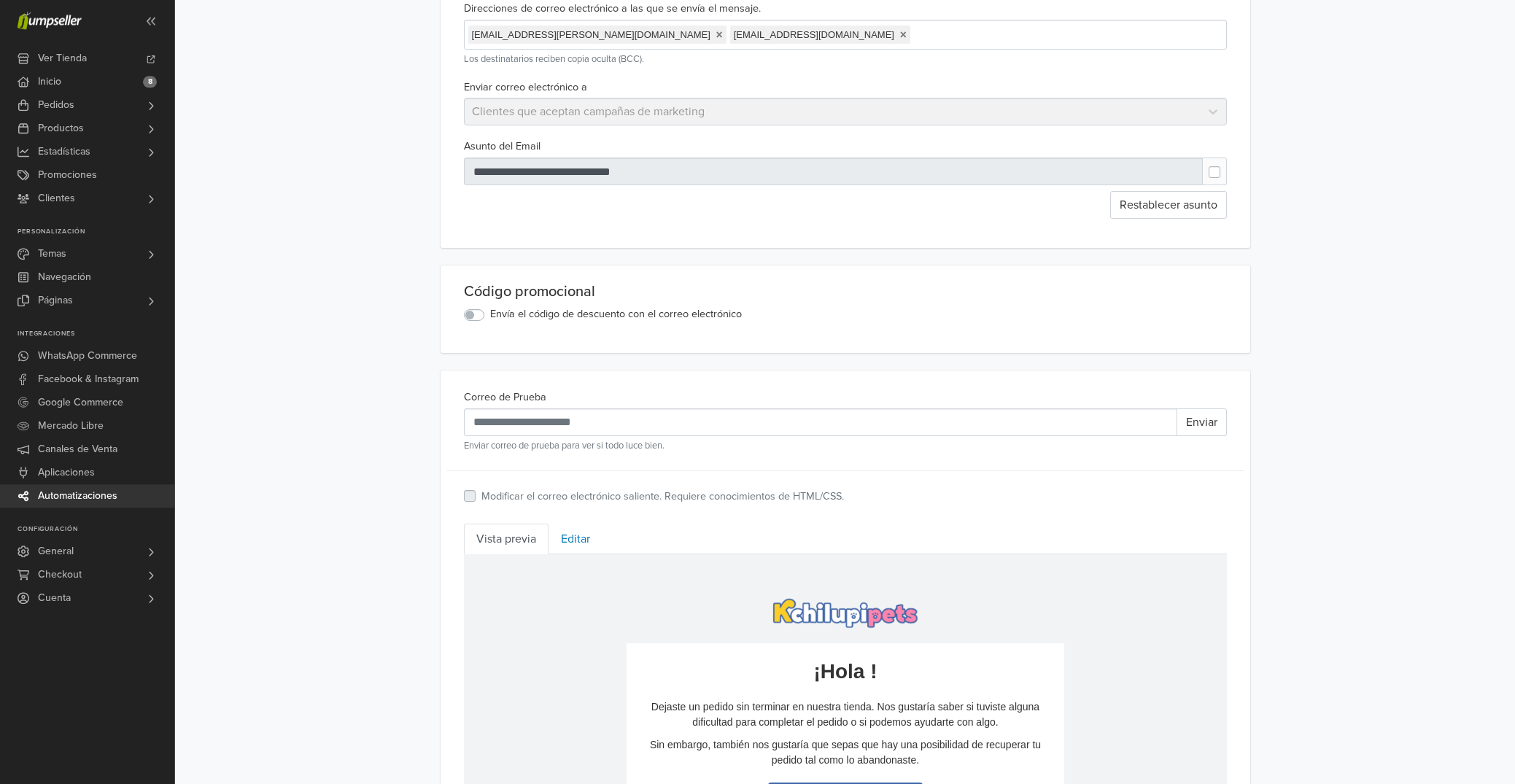
scroll to position [0, 0]
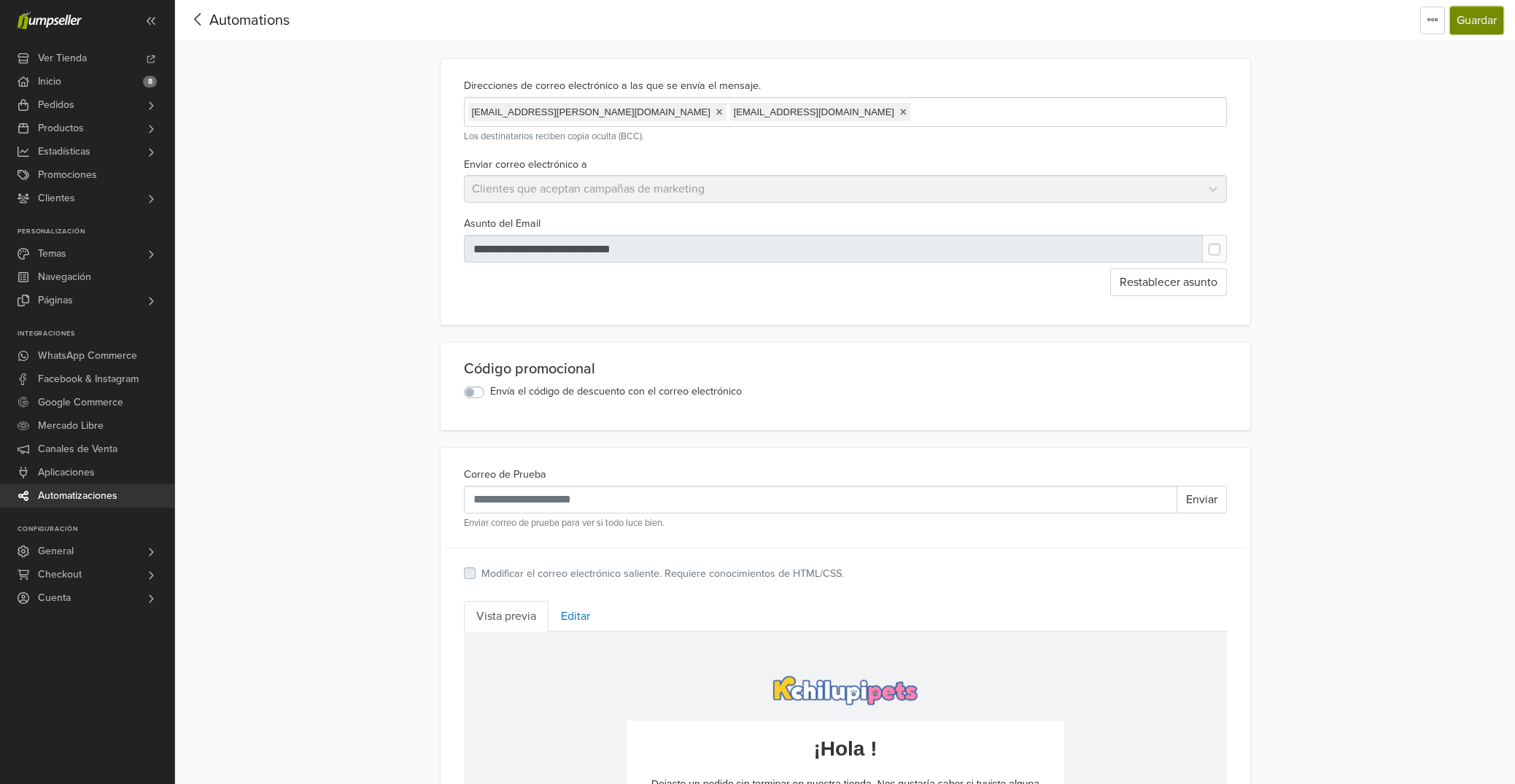
click at [1486, 28] on button "Guardar" at bounding box center [1476, 21] width 53 height 28
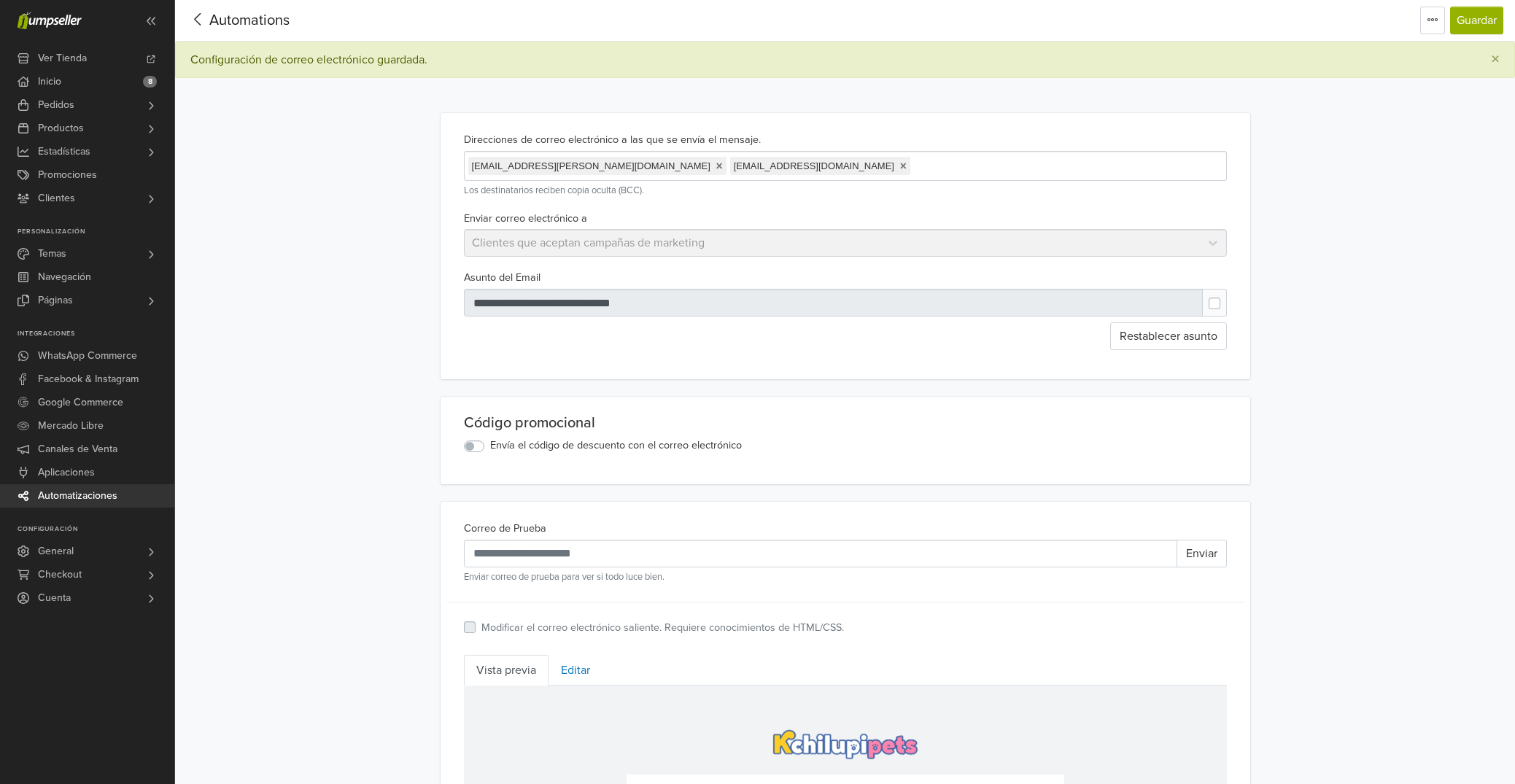
click at [197, 25] on icon at bounding box center [197, 19] width 22 height 18
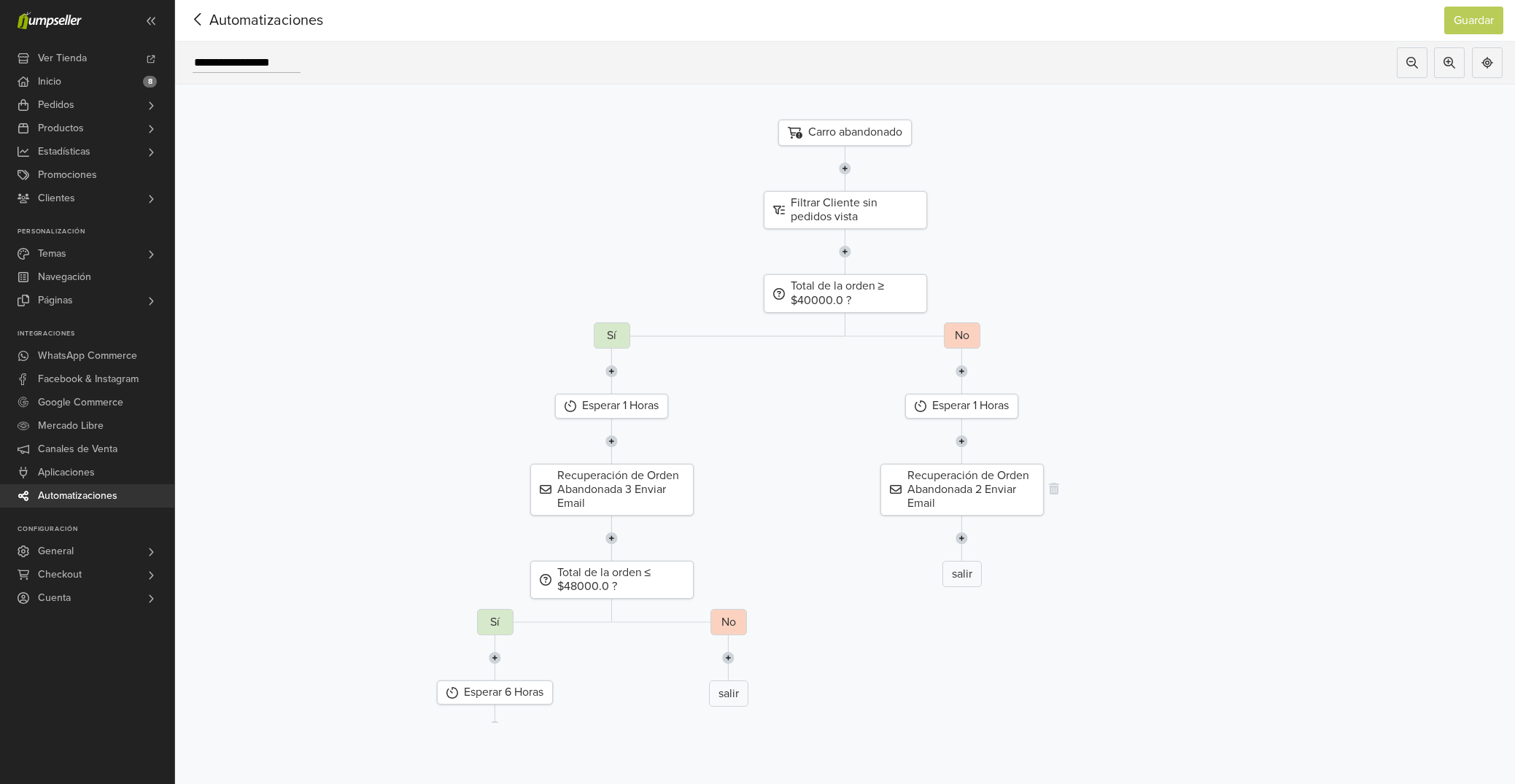
click at [959, 491] on div "Recuperación de Orden Abandonada 2 Enviar Email" at bounding box center [962, 490] width 163 height 52
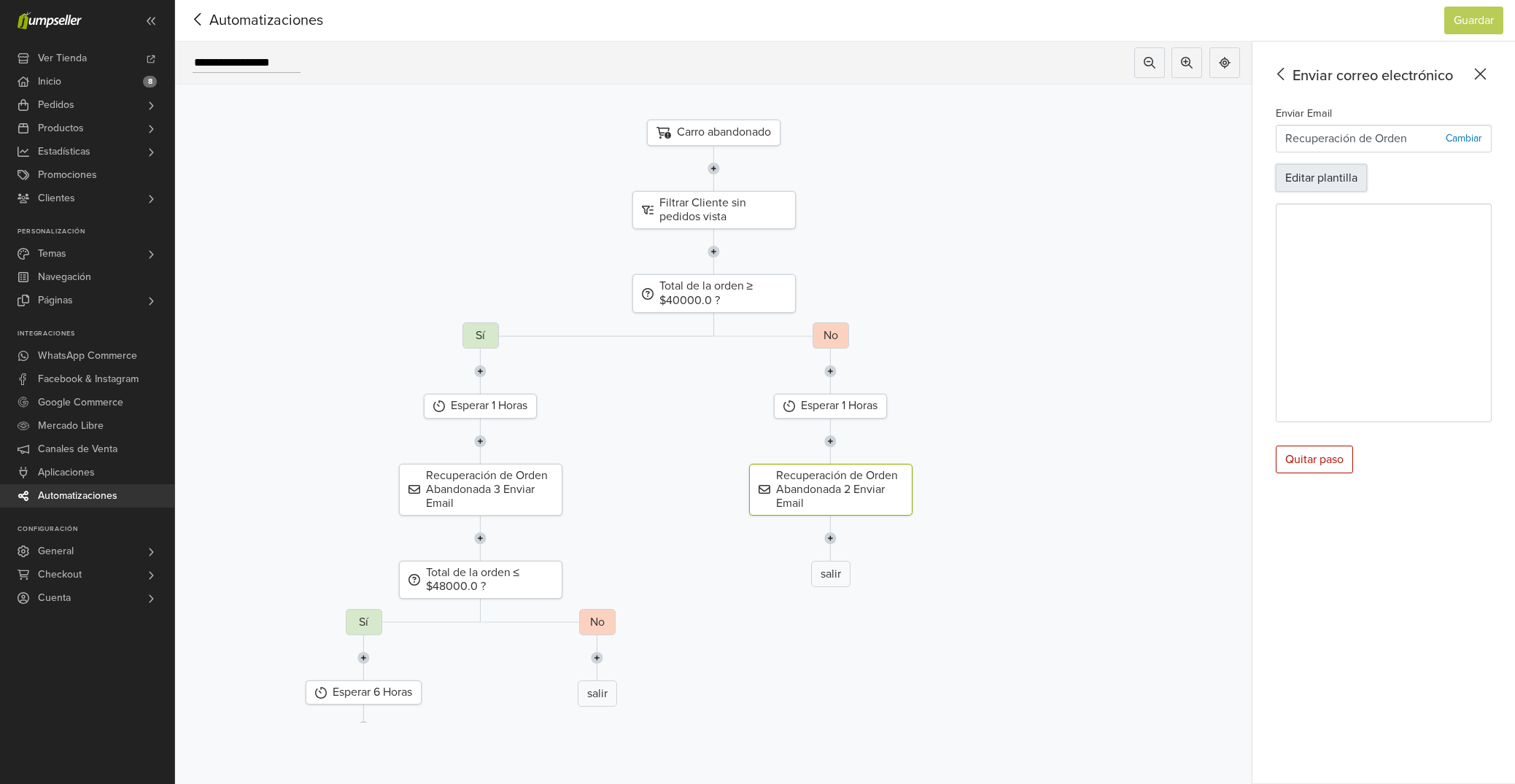
click at [1318, 179] on button "Editar plantilla" at bounding box center [1322, 178] width 91 height 28
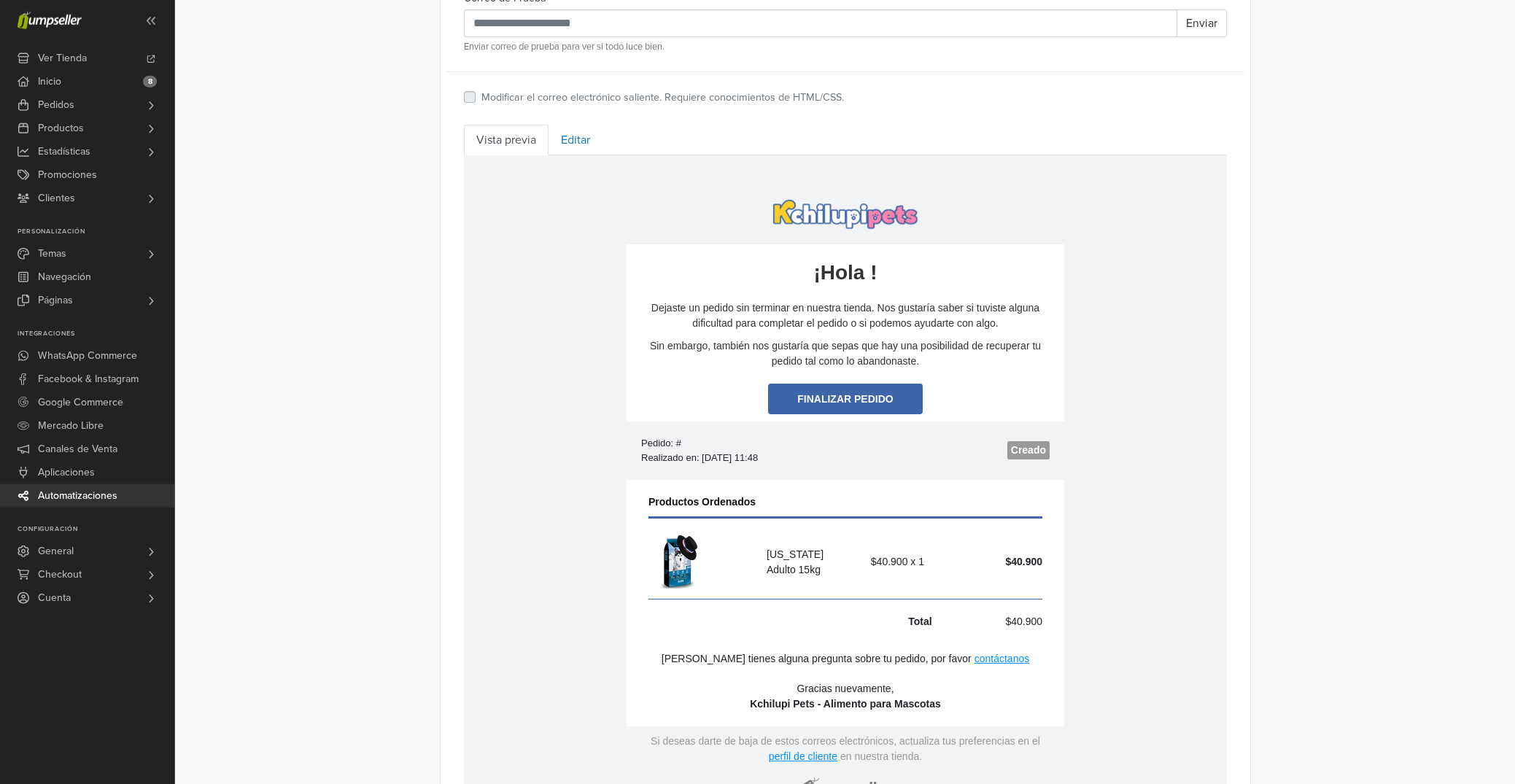
scroll to position [412, 0]
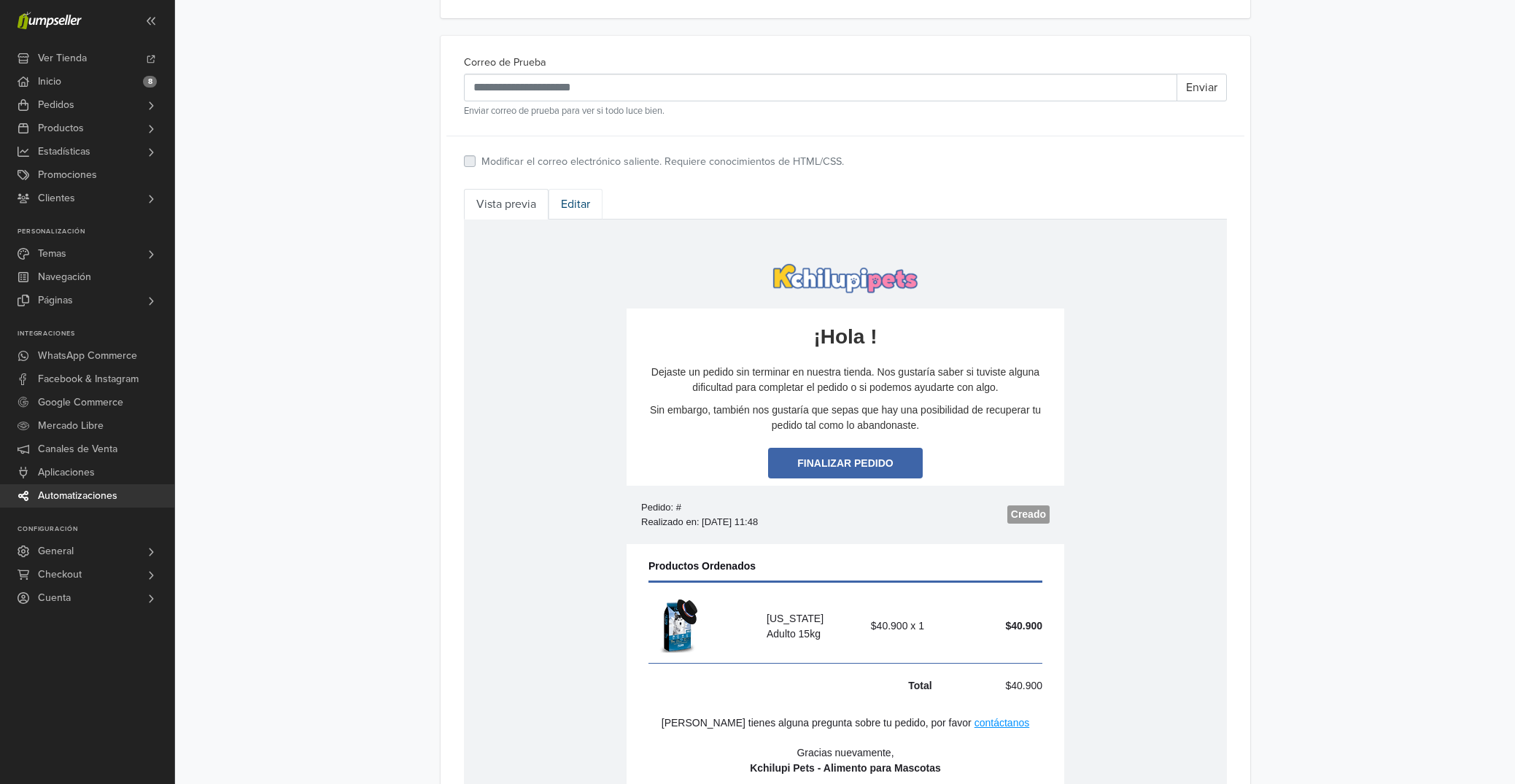
click at [591, 208] on link "Editar" at bounding box center [576, 204] width 54 height 31
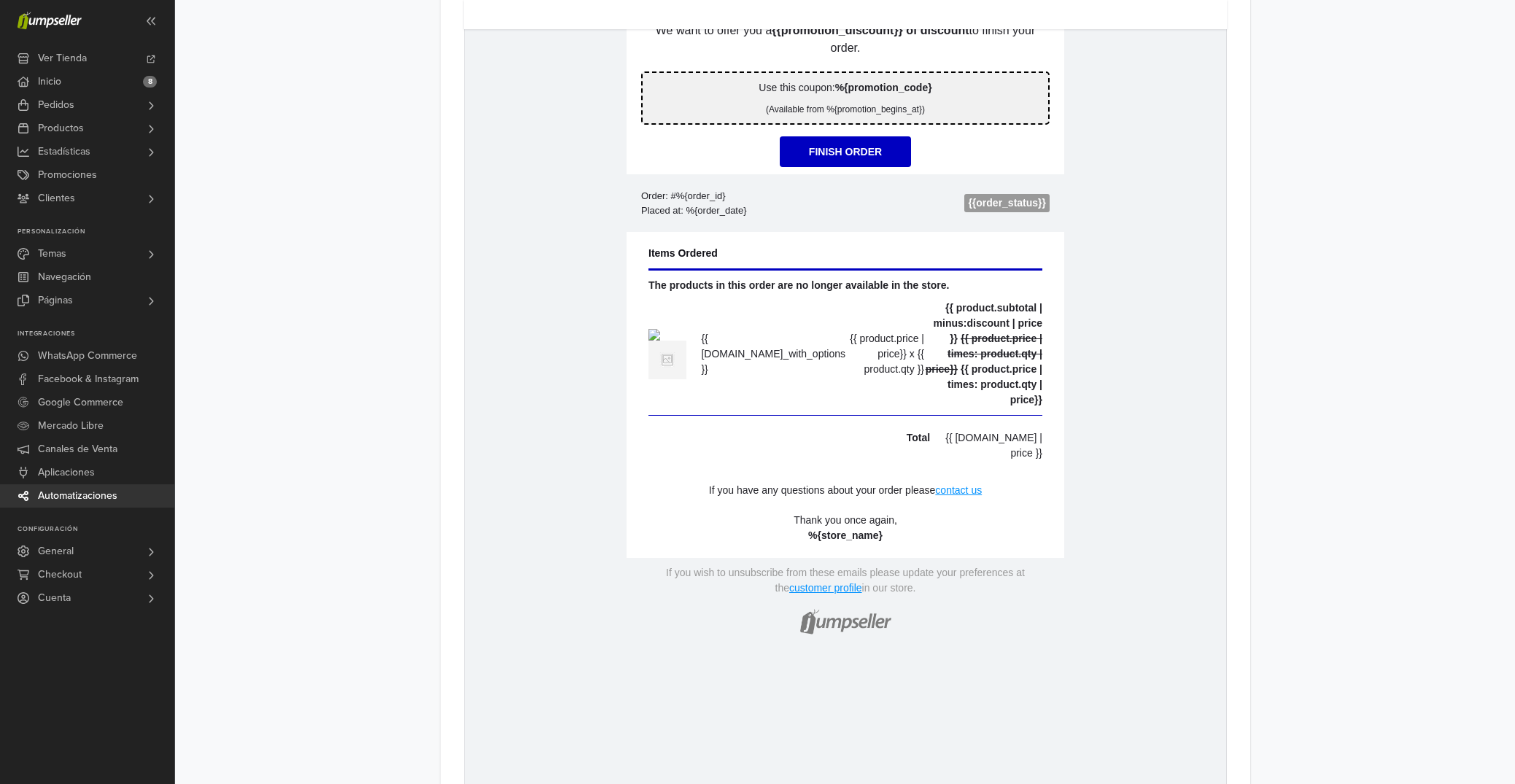
scroll to position [933, 0]
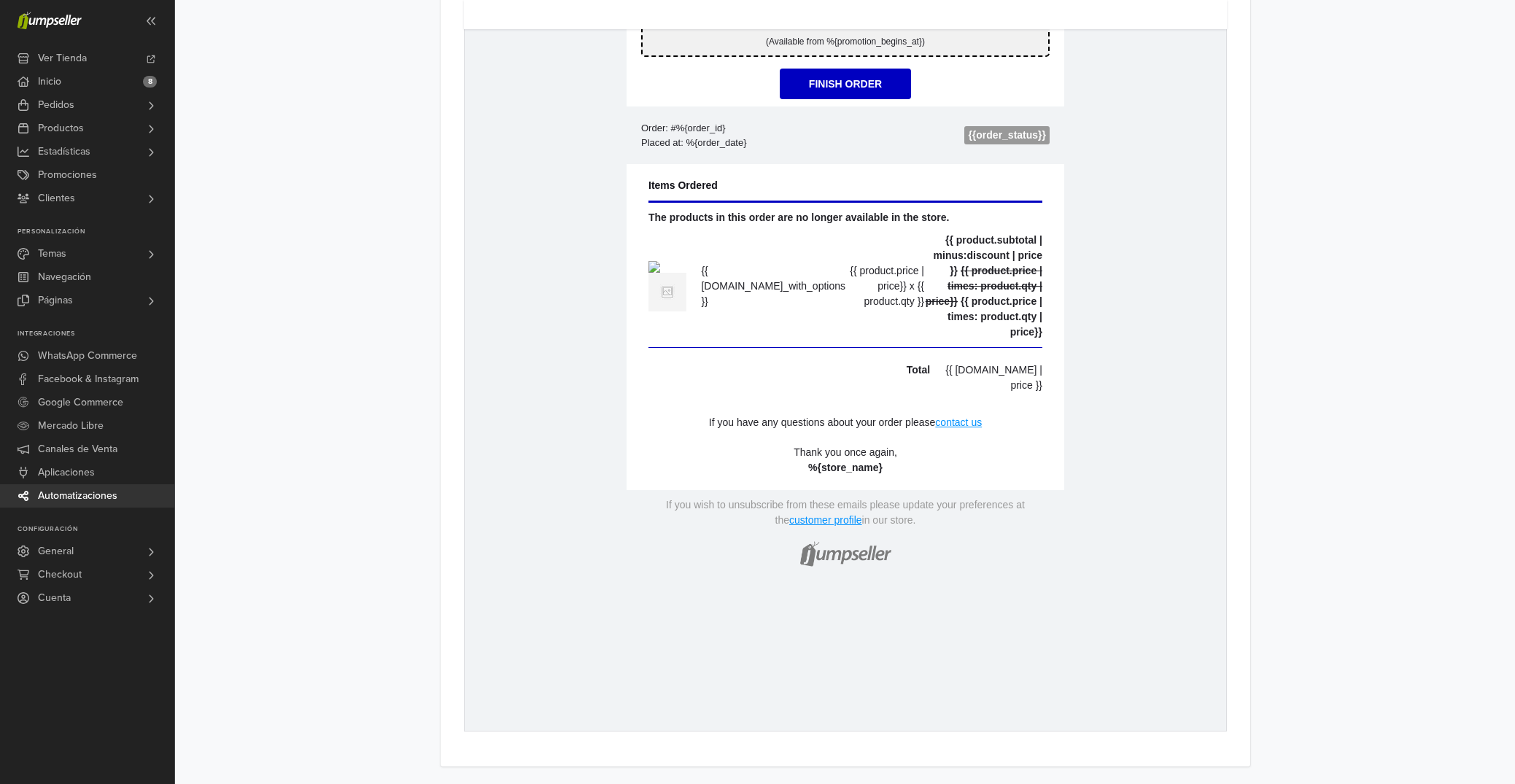
click at [818, 473] on strong "%{store_name}" at bounding box center [845, 467] width 75 height 12
click at [913, 475] on p "**********" at bounding box center [845, 461] width 408 height 31
click at [1140, 568] on td "{% if store.logo == empty %} {{[DOMAIN_NAME]}} {% else %} {% endif %} hidden te…" at bounding box center [845, 179] width 761 height 896
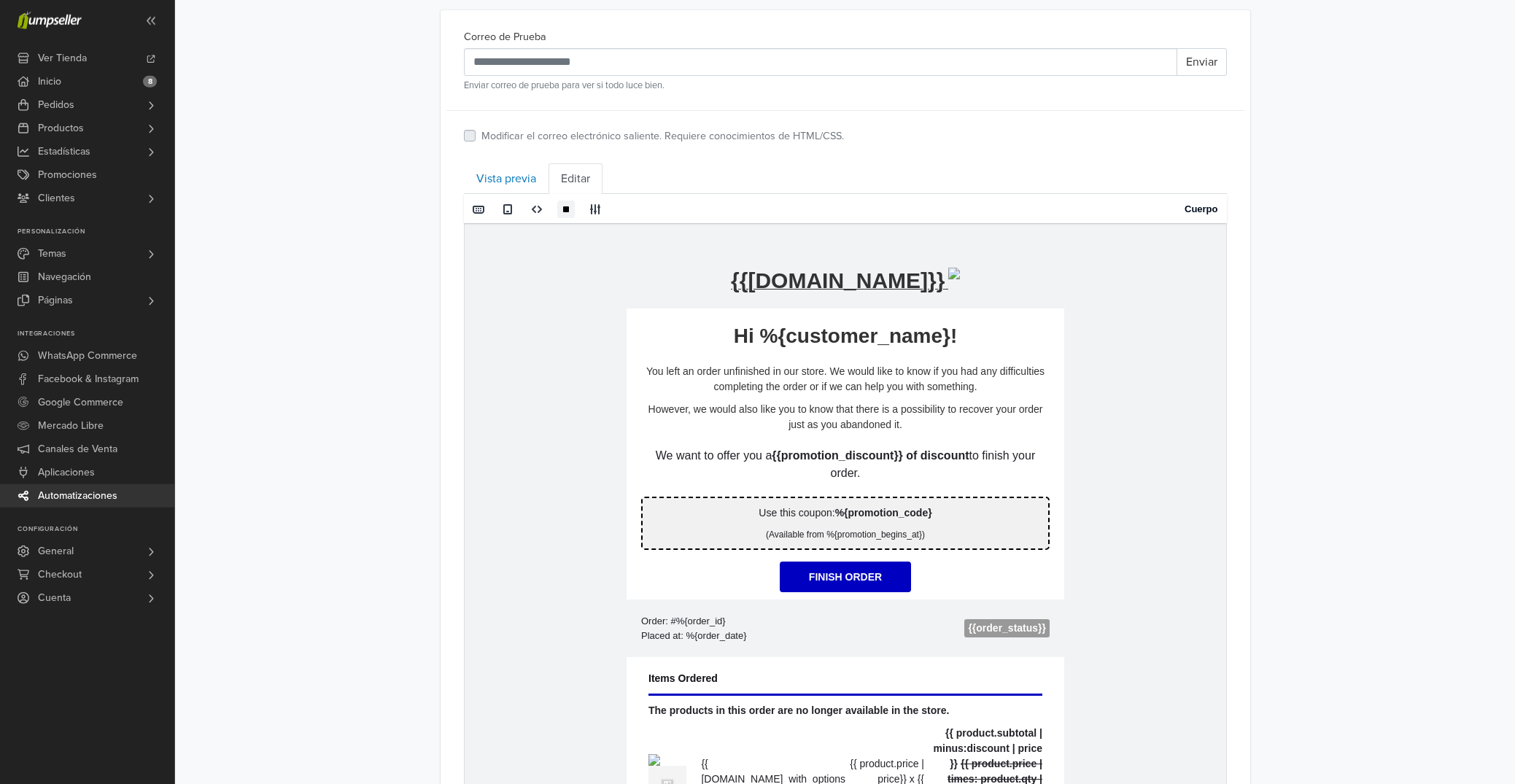
scroll to position [318, 0]
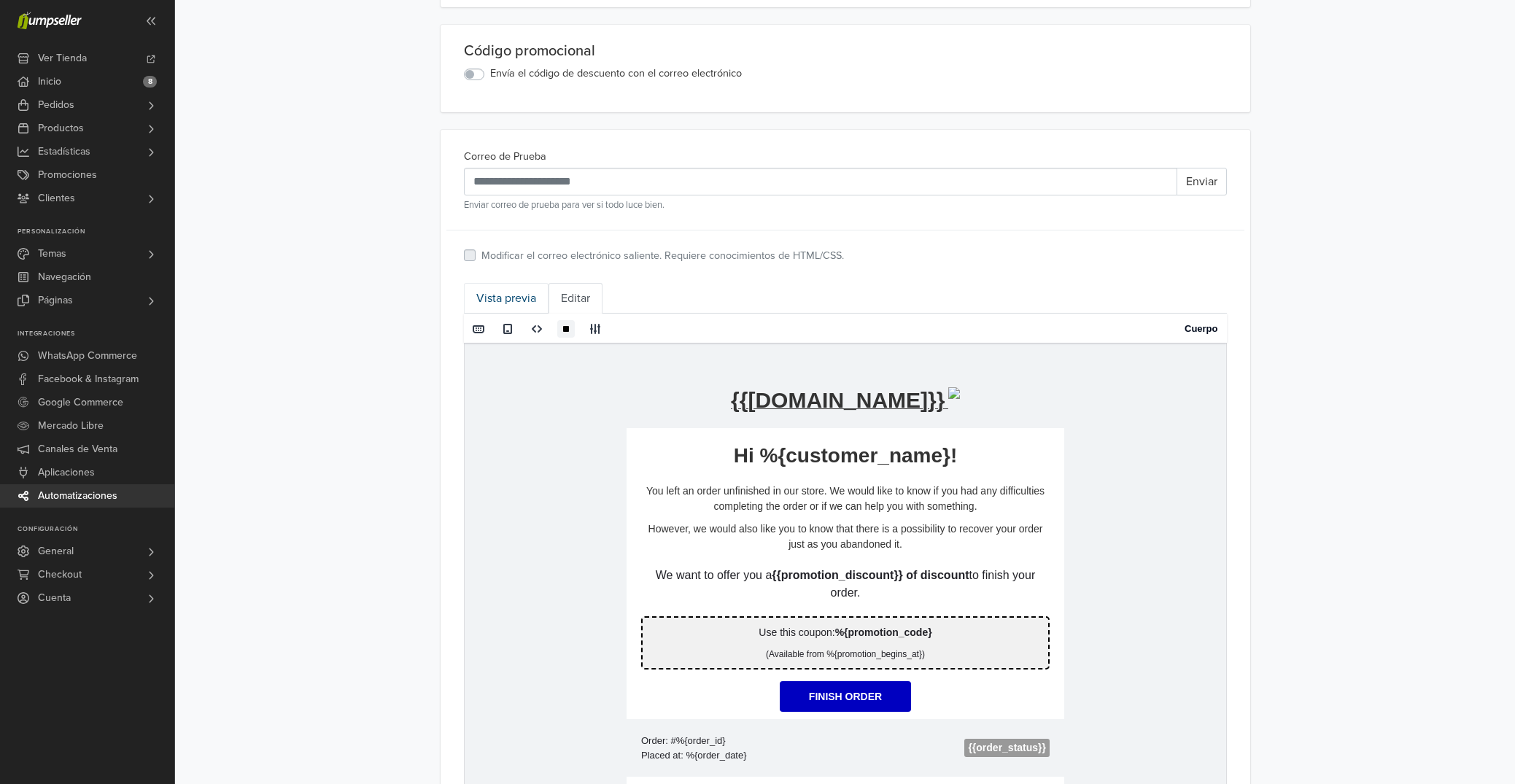
drag, startPoint x: 487, startPoint y: 300, endPoint x: 149, endPoint y: 2, distance: 450.6
click at [487, 300] on link "Vista previa" at bounding box center [506, 298] width 85 height 31
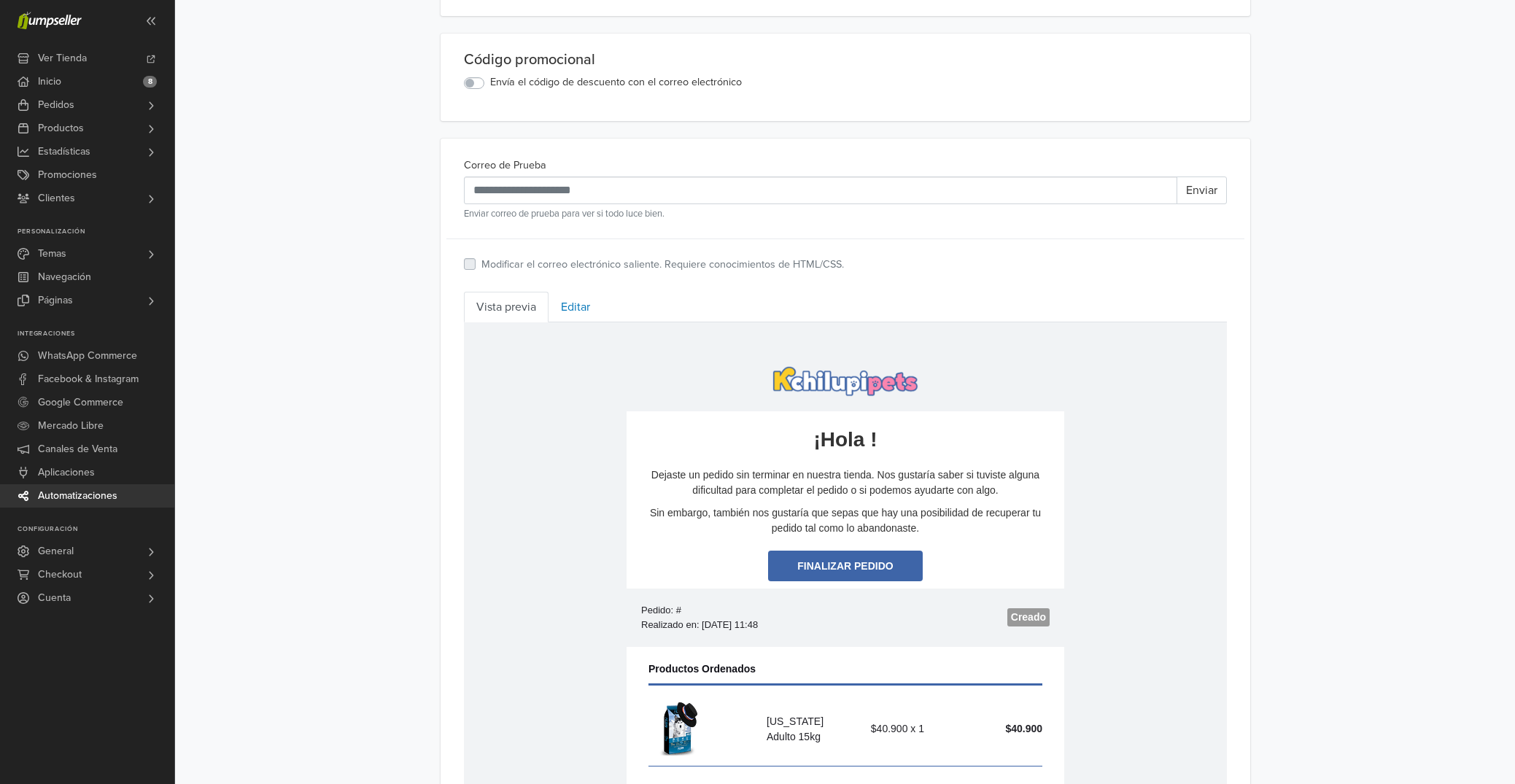
scroll to position [0, 0]
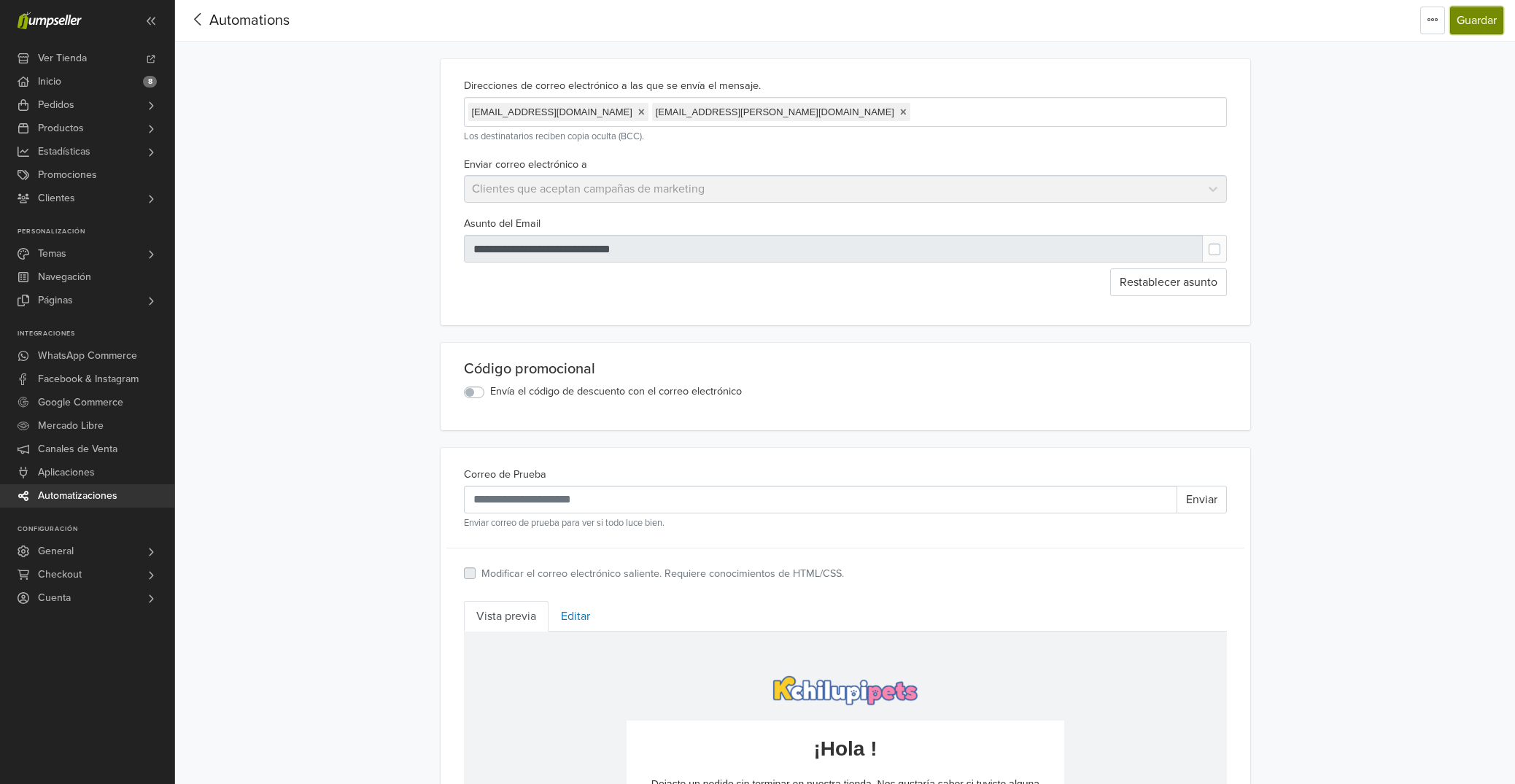
click at [1480, 21] on button "Guardar" at bounding box center [1476, 21] width 53 height 28
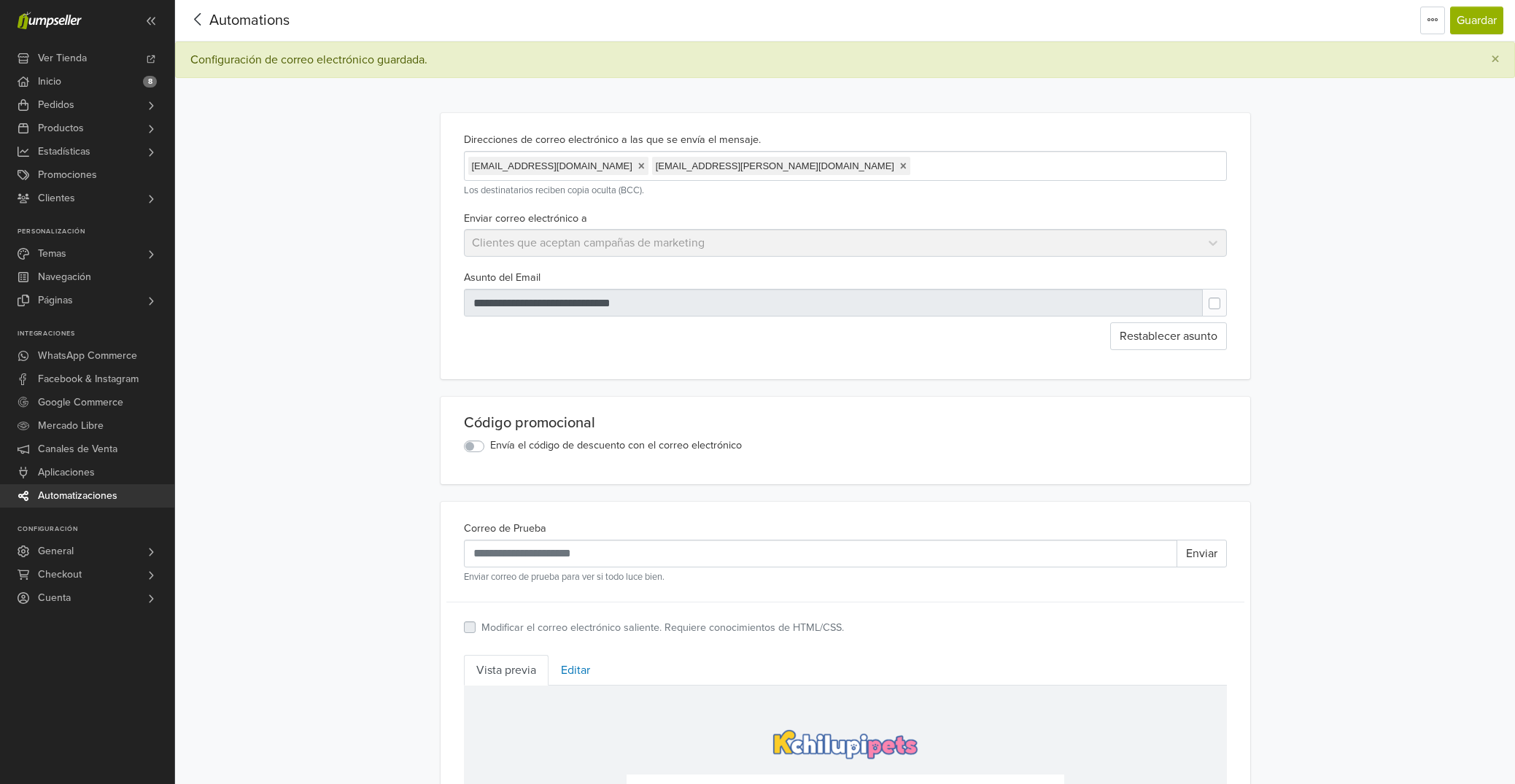
click at [193, 18] on icon at bounding box center [197, 19] width 22 height 18
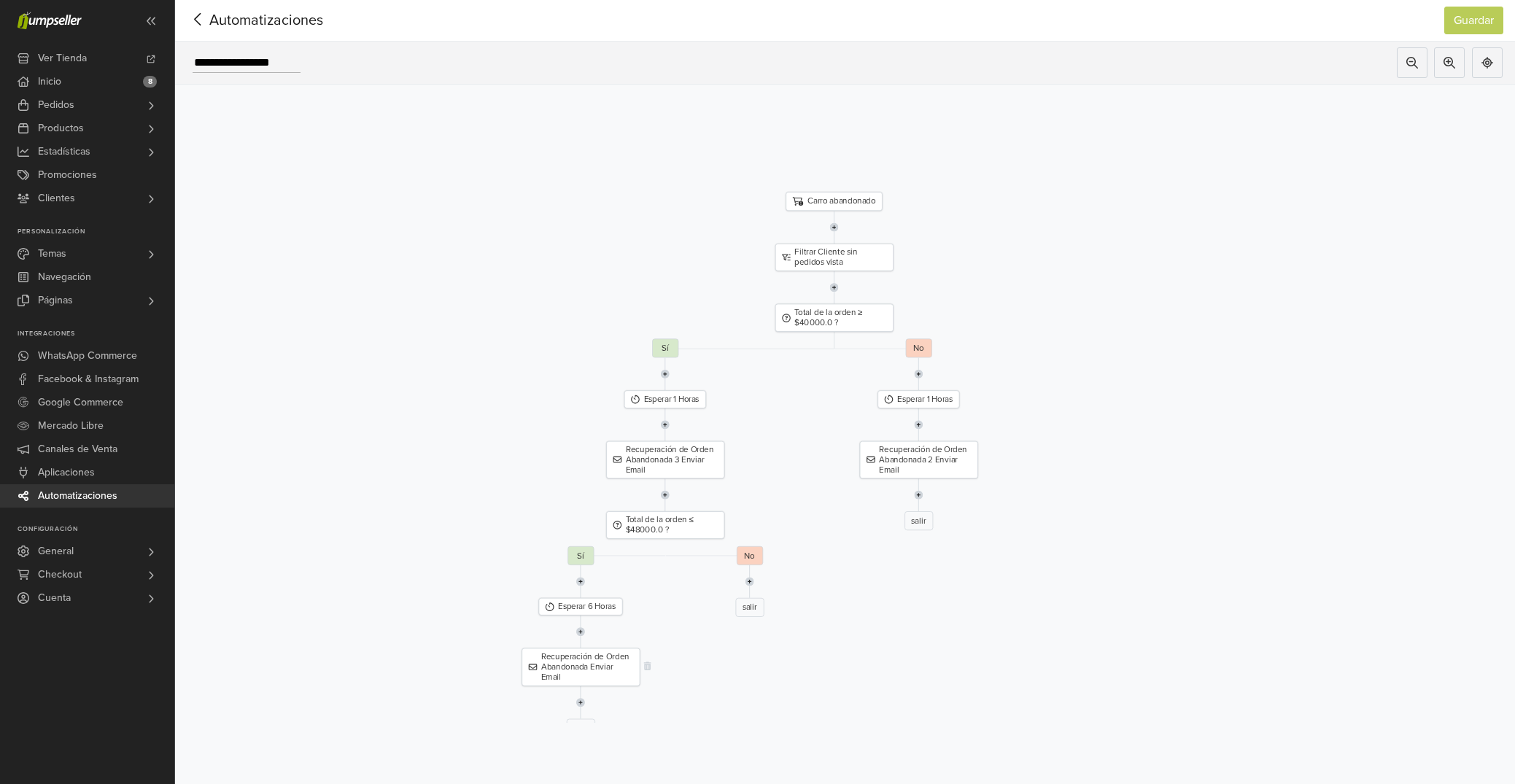
click at [594, 665] on div "Recuperación de Orden Abandonada Enviar Email" at bounding box center [580, 667] width 118 height 38
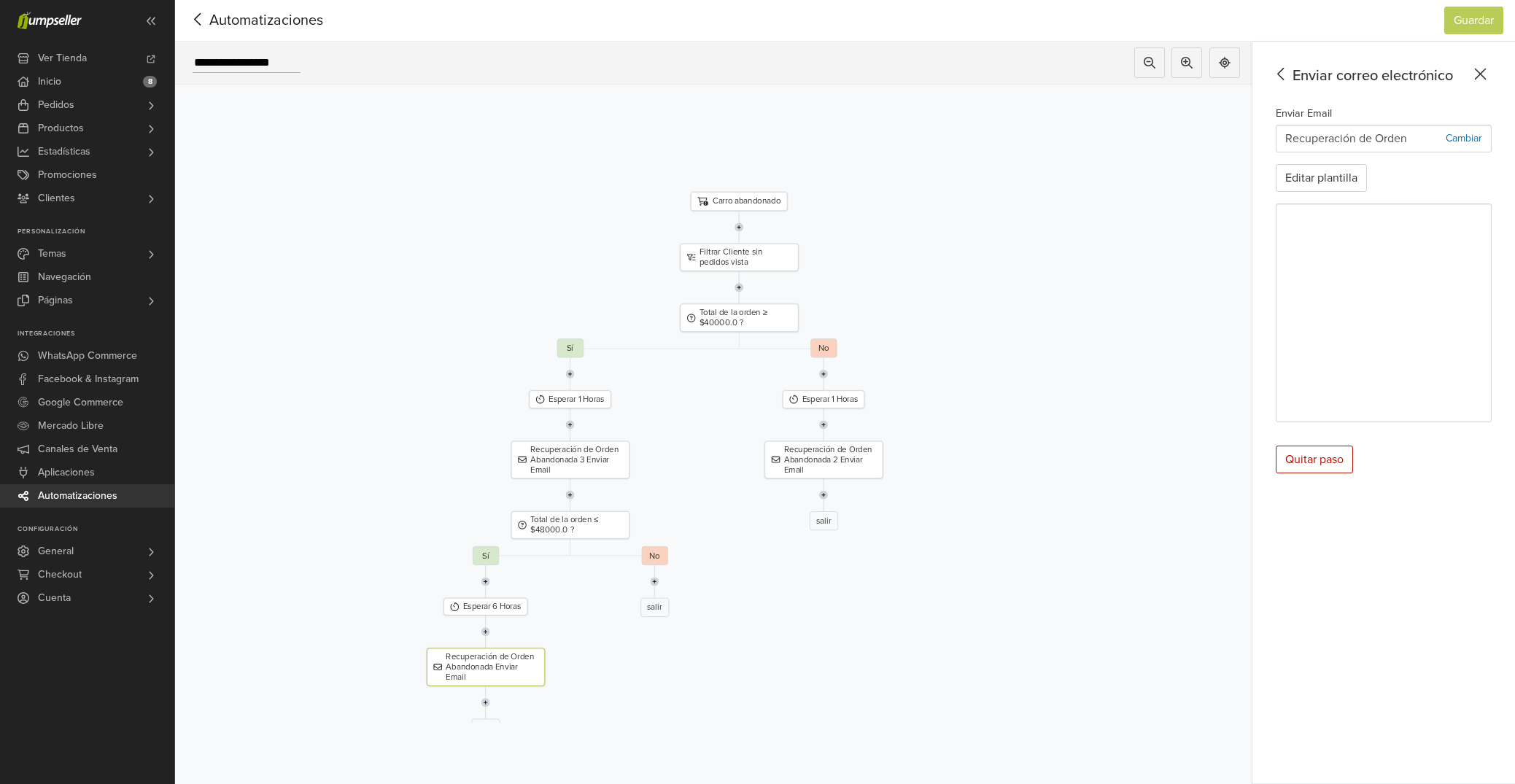
click at [200, 30] on div at bounding box center [197, 20] width 22 height 22
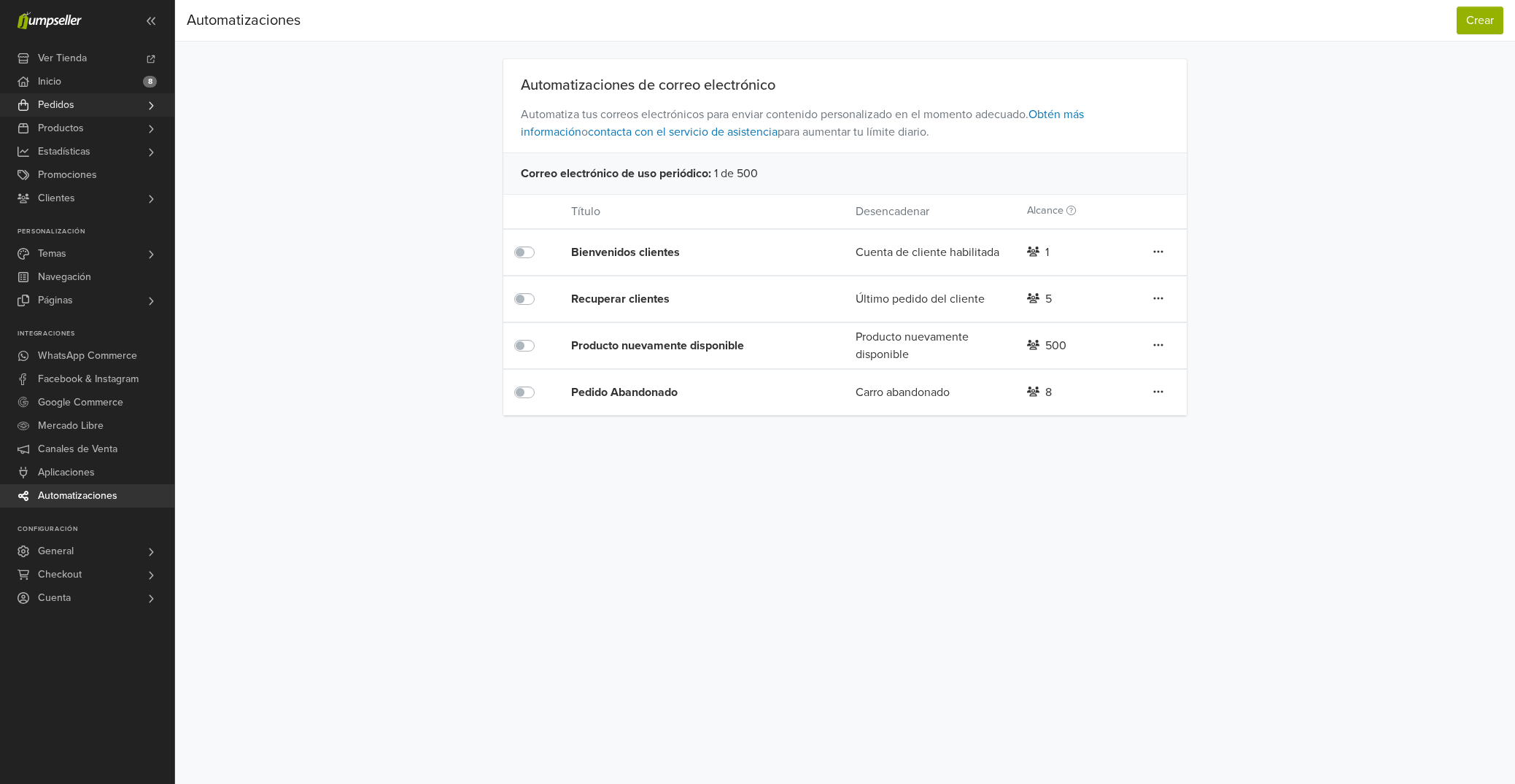
click at [133, 104] on link "Pedidos" at bounding box center [87, 105] width 174 height 23
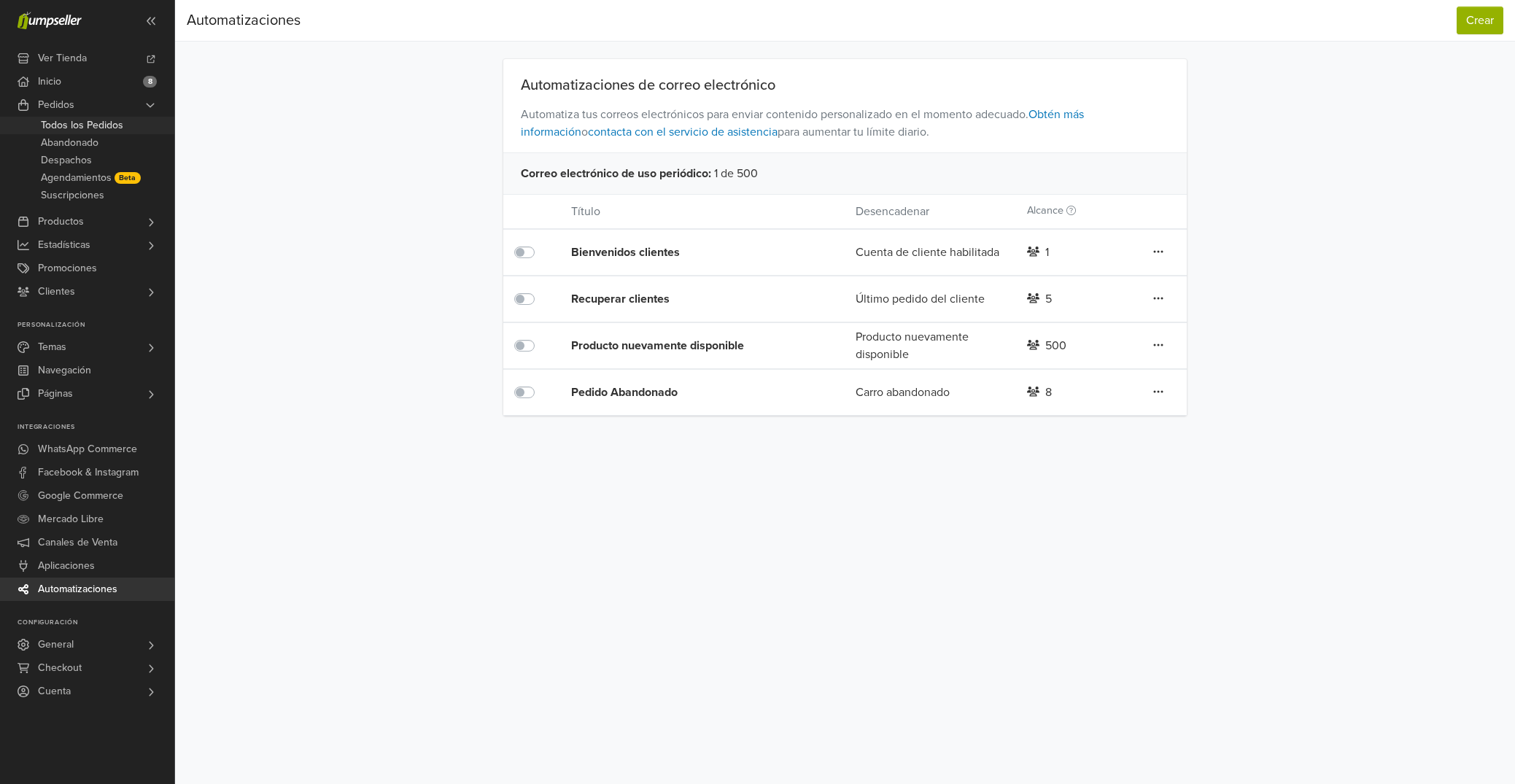
click at [137, 120] on link "Todos los Pedidos" at bounding box center [87, 125] width 174 height 18
